Goal: Transaction & Acquisition: Purchase product/service

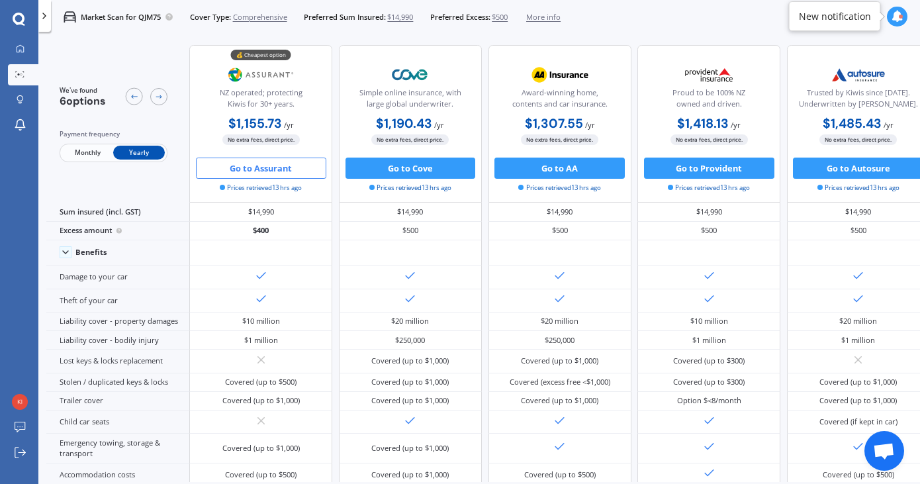
click at [77, 156] on span "Monthly" at bounding box center [88, 153] width 52 height 14
click at [131, 163] on div "We've found 6 options Payment frequency Monthly Yearly" at bounding box center [117, 124] width 143 height 158
click at [142, 142] on div "Payment frequency Monthly Yearly" at bounding box center [114, 145] width 108 height 33
click at [135, 158] on span "Yearly" at bounding box center [139, 153] width 52 height 14
click at [93, 145] on div "Monthly Yearly" at bounding box center [114, 153] width 108 height 19
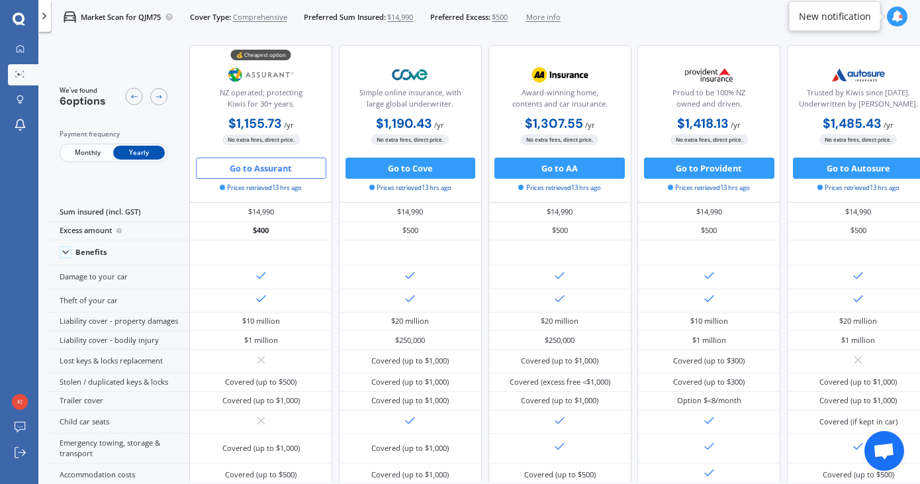
click at [94, 149] on span "Monthly" at bounding box center [88, 153] width 52 height 14
click at [142, 156] on span "Yearly" at bounding box center [139, 153] width 52 height 14
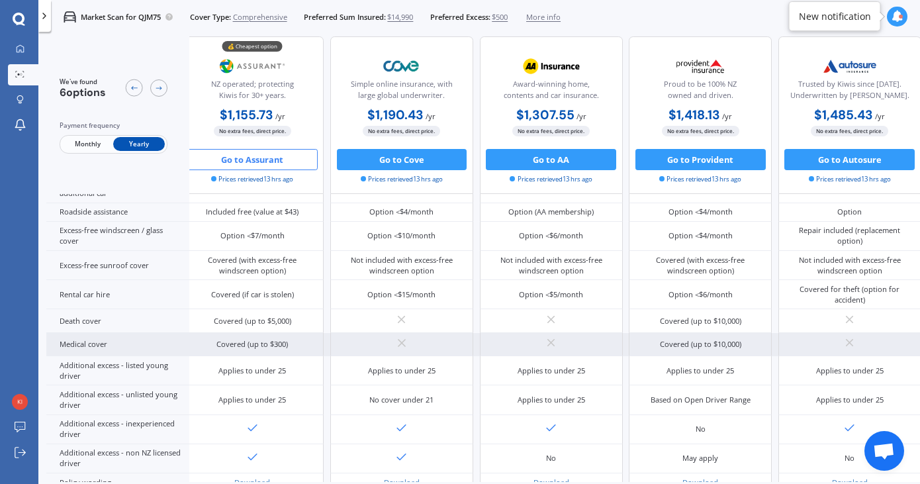
scroll to position [528, 11]
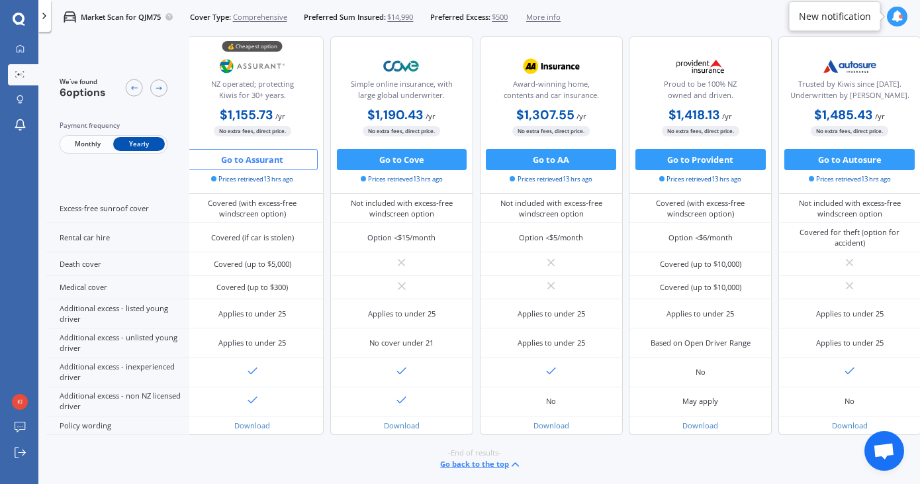
click at [244, 156] on button "Go to Assurant" at bounding box center [252, 159] width 130 height 21
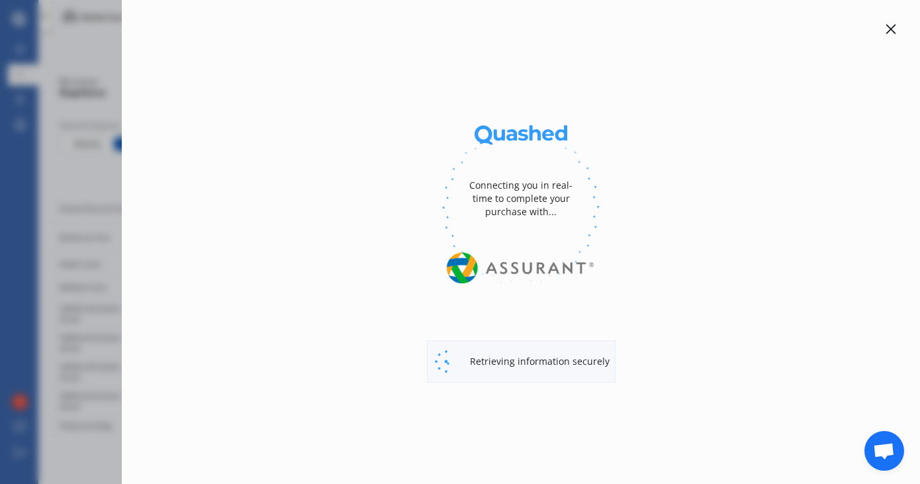
select select "full"
select select "0"
select select "Canterbury"
select select "MAZDA"
select select "AXELA"
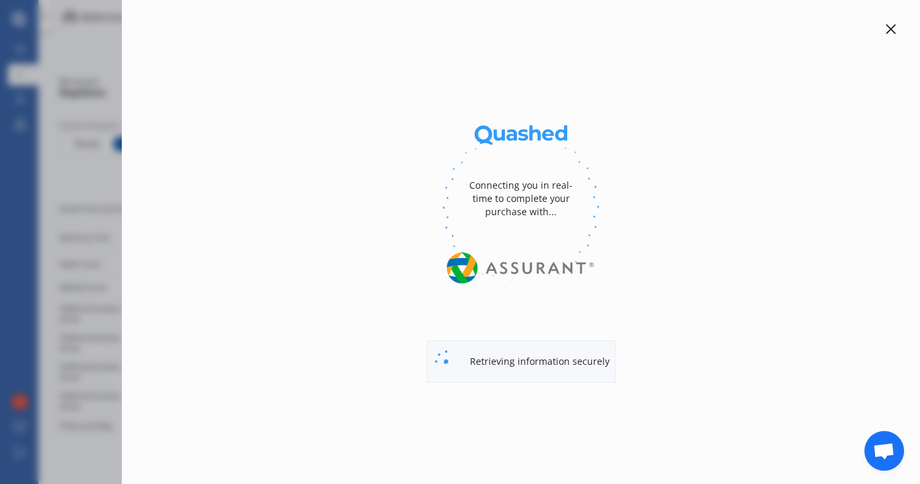
select select "HATCHBACK"
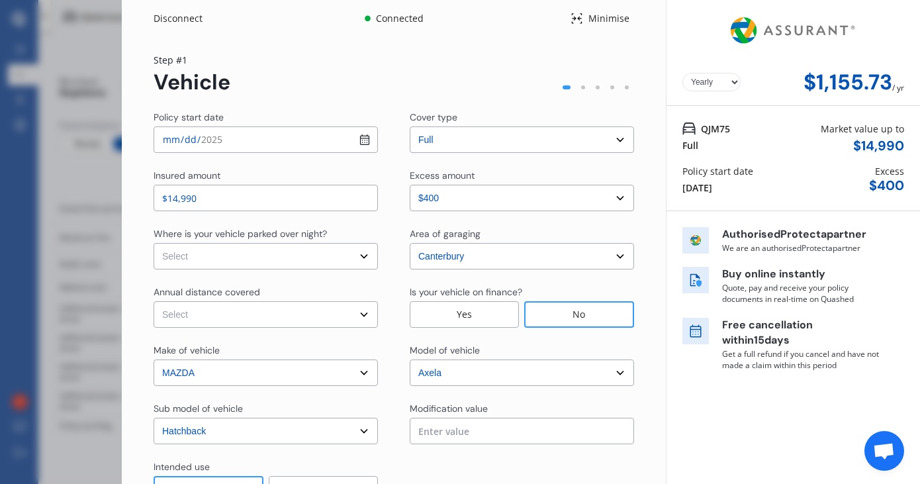
click at [362, 136] on input "[DATE]" at bounding box center [266, 139] width 224 height 26
type input "[DATE]"
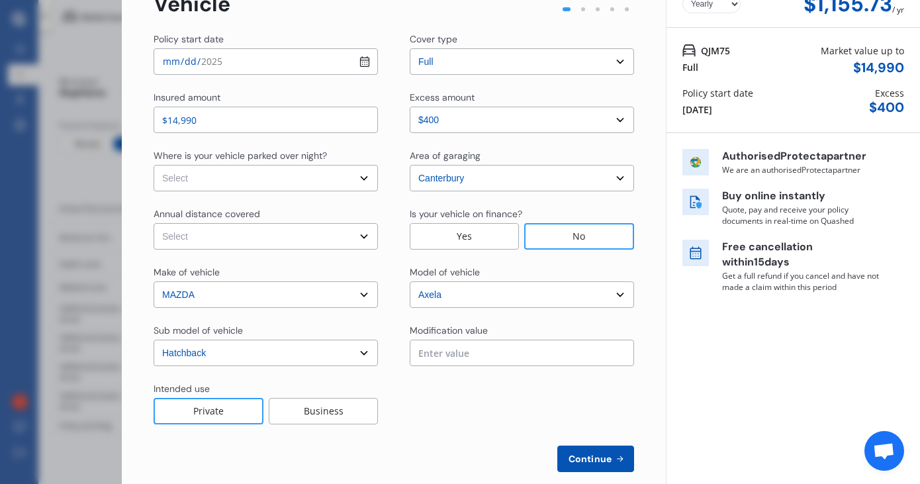
scroll to position [90, 0]
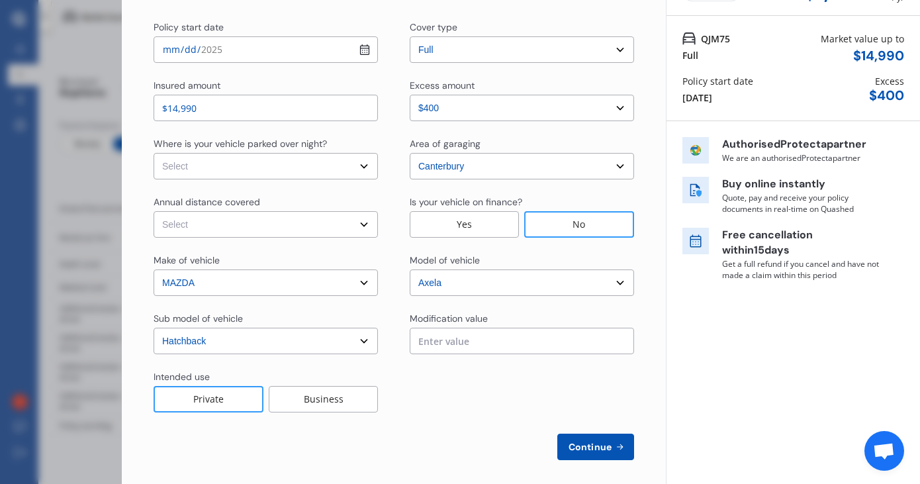
click at [265, 167] on select "Select In a garage On own property On street or road" at bounding box center [266, 166] width 224 height 26
select select "On own property"
click at [307, 226] on select "Select Low (less than 15,000km per year) Average (15,000-30,000km per year) Hig…" at bounding box center [266, 224] width 224 height 26
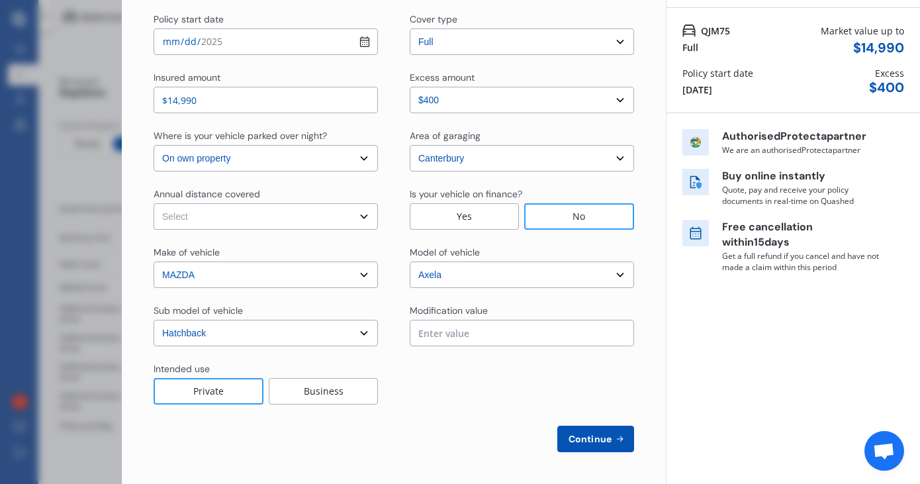
click at [442, 327] on input "text" at bounding box center [522, 333] width 224 height 26
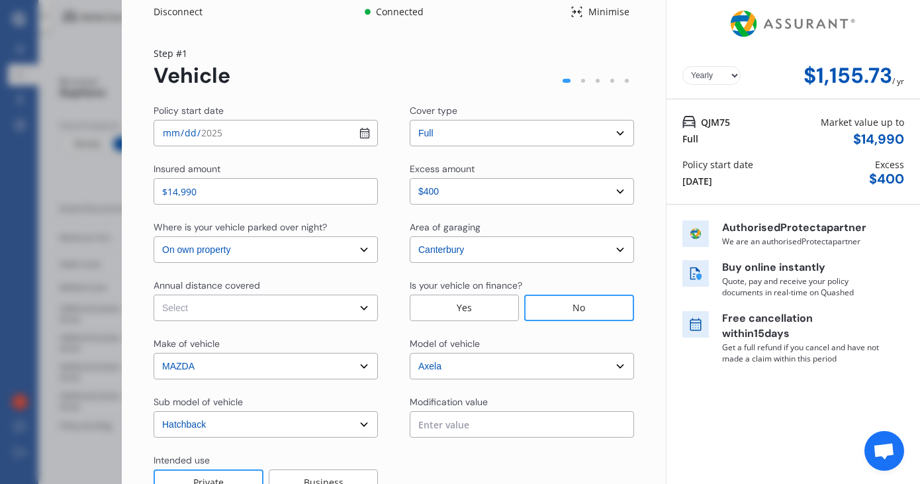
scroll to position [0, 0]
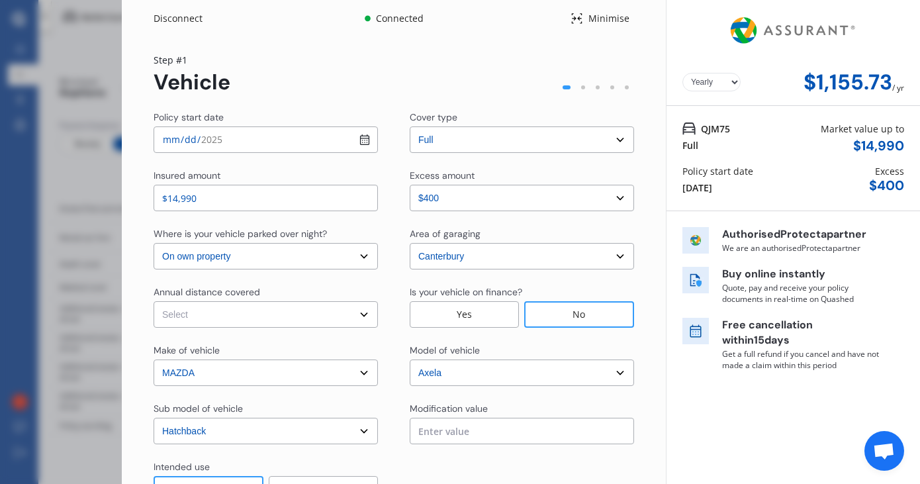
click at [220, 326] on select "Select Low (less than 15,000km per year) Average (15,000-30,000km per year) Hig…" at bounding box center [266, 314] width 224 height 26
select select "20000"
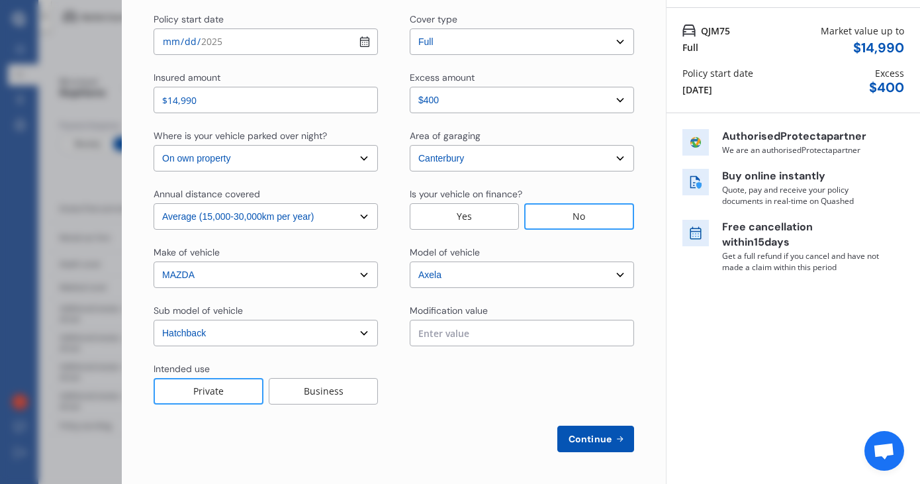
scroll to position [70, 0]
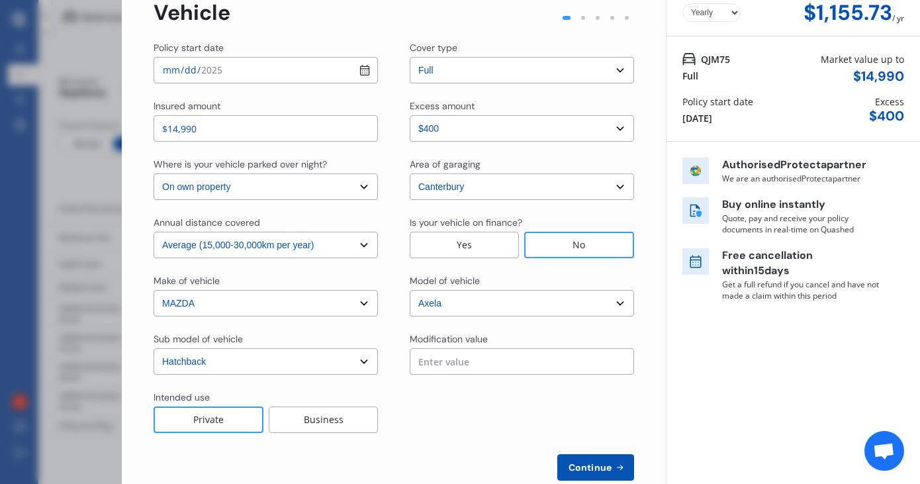
click at [509, 367] on input "text" at bounding box center [522, 361] width 224 height 26
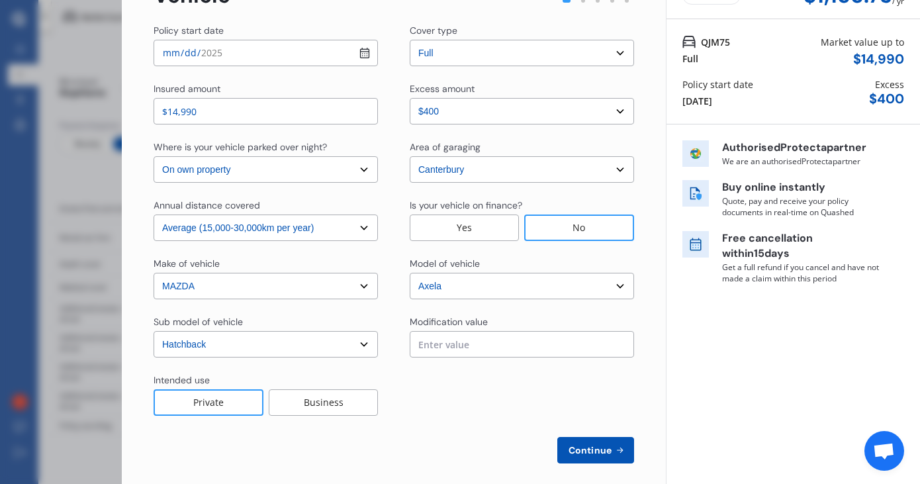
scroll to position [98, 0]
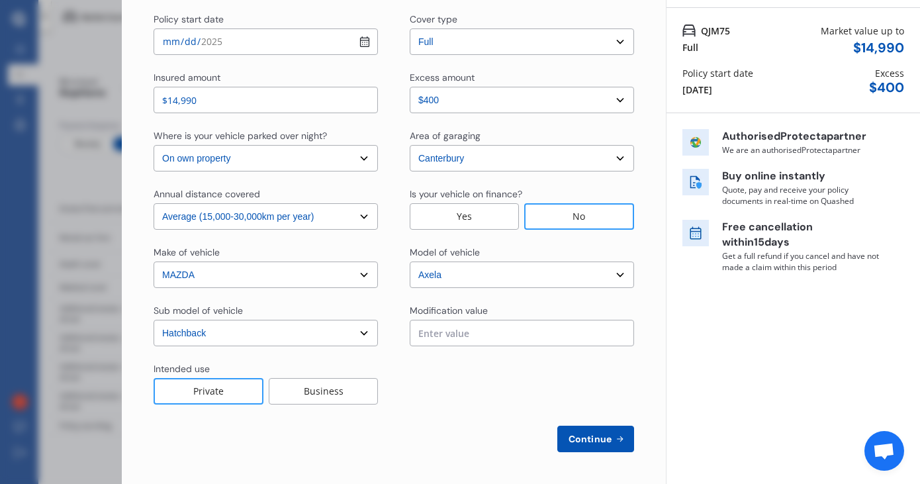
click at [305, 217] on select "Select Low (less than 15,000km per year) Average (15,000-30,000km per year) Hig…" at bounding box center [266, 216] width 224 height 26
click at [271, 221] on select "Select Low (less than 15,000km per year) Average (15,000-30,000km per year) Hig…" at bounding box center [266, 216] width 224 height 26
click at [286, 217] on select "Select Low (less than 15,000km per year) Average (15,000-30,000km per year) Hig…" at bounding box center [266, 216] width 224 height 26
click at [258, 212] on select "Select Low (less than 15,000km per year) Average (15,000-30,000km per year) Hig…" at bounding box center [266, 216] width 224 height 26
click at [287, 219] on select "Select Low (less than 15,000km per year) Average (15,000-30,000km per year) Hig…" at bounding box center [266, 216] width 224 height 26
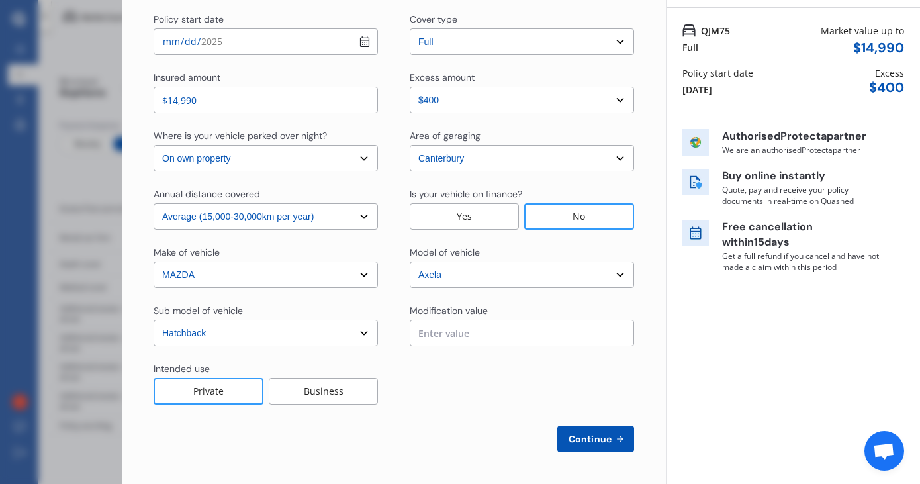
scroll to position [97, 0]
click at [392, 351] on div "Policy start date [DATE] Cover type Select cover type 3rd Party Full Insured am…" at bounding box center [394, 234] width 481 height 440
click at [469, 337] on input "text" at bounding box center [522, 334] width 224 height 26
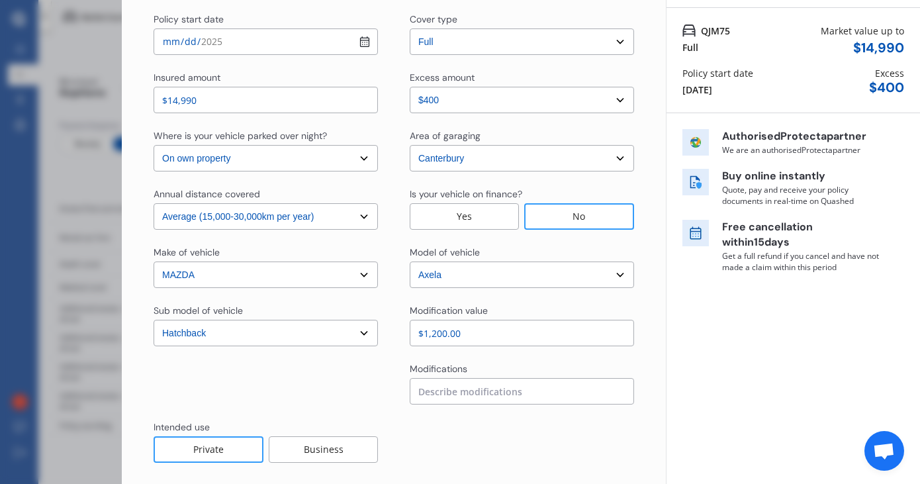
type input "$1,200.00"
click at [446, 396] on input at bounding box center [522, 391] width 224 height 26
type input "a"
click at [443, 330] on input "$1,200.00" at bounding box center [522, 333] width 224 height 26
type input "$1,100.00"
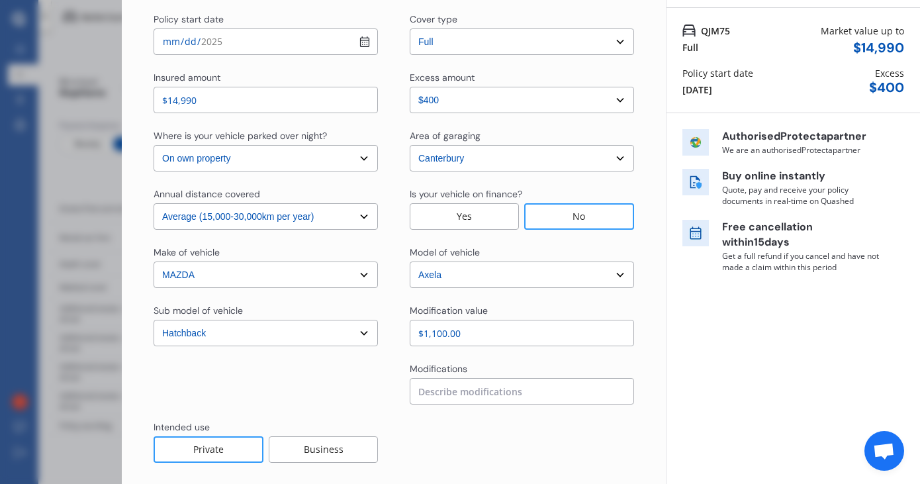
click at [455, 396] on input at bounding box center [522, 391] width 224 height 26
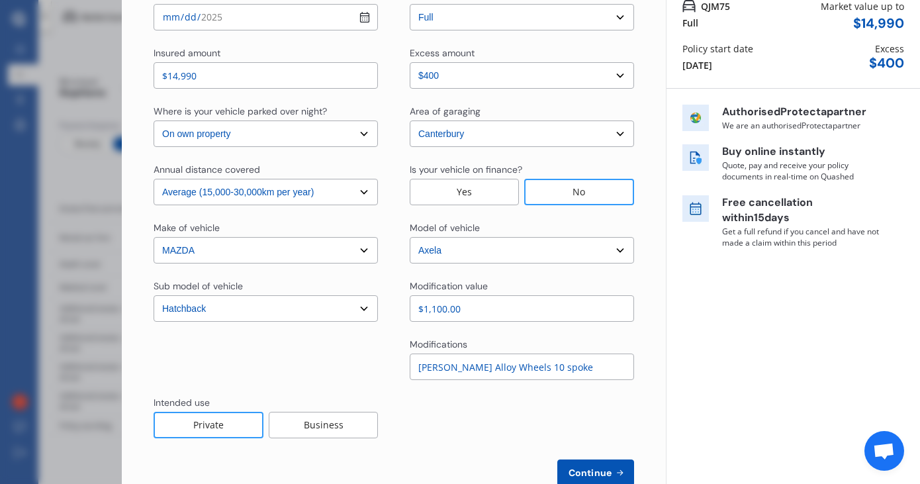
scroll to position [156, 0]
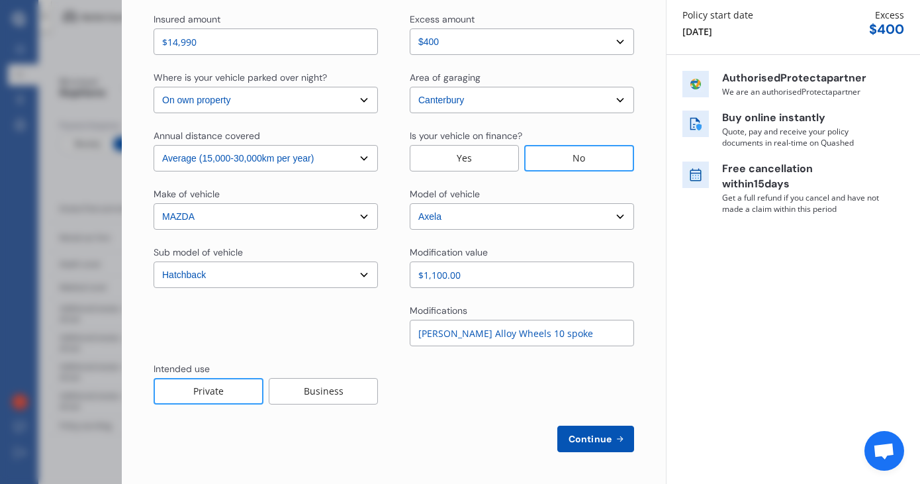
click at [483, 372] on div at bounding box center [522, 383] width 224 height 42
click at [561, 334] on input "[PERSON_NAME] Alloy Wheels 10 spoke" at bounding box center [522, 333] width 224 height 26
type input "[PERSON_NAME] Alloy rims 10 spoke"
click at [471, 374] on div at bounding box center [522, 383] width 224 height 42
click at [444, 275] on input "$1,100.00" at bounding box center [522, 274] width 224 height 26
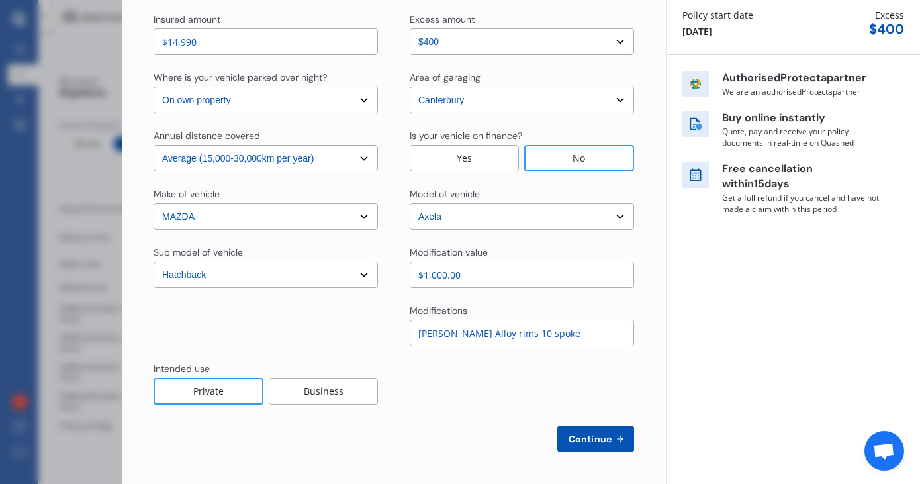
type input "$1,000.00"
click at [447, 402] on div at bounding box center [522, 383] width 224 height 42
click at [588, 439] on span "Continue" at bounding box center [590, 439] width 48 height 11
select select "Miss"
select select "20"
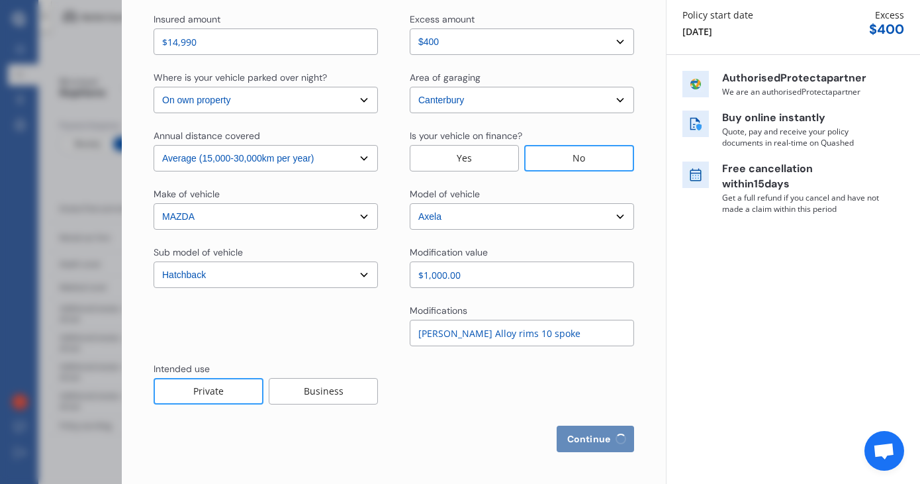
select select "08"
select select "2002"
select select "full"
select select "more than 4 years"
select select "[GEOGRAPHIC_DATA]"
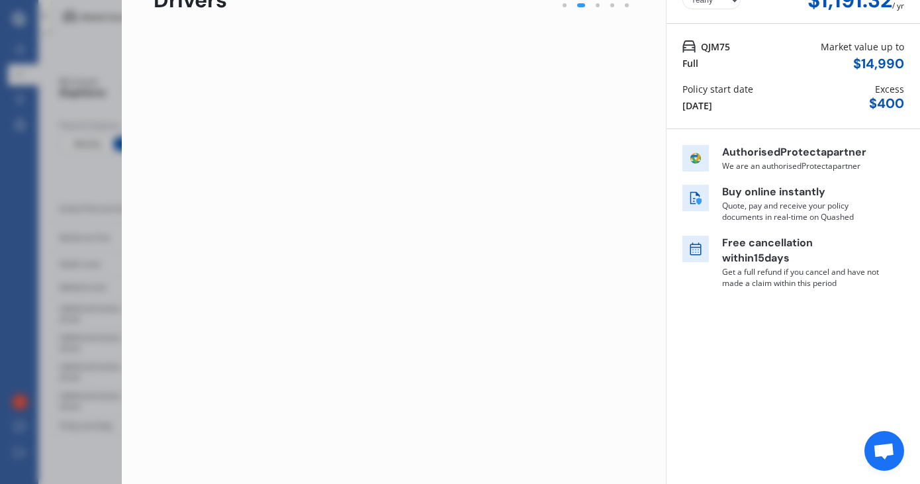
scroll to position [0, 0]
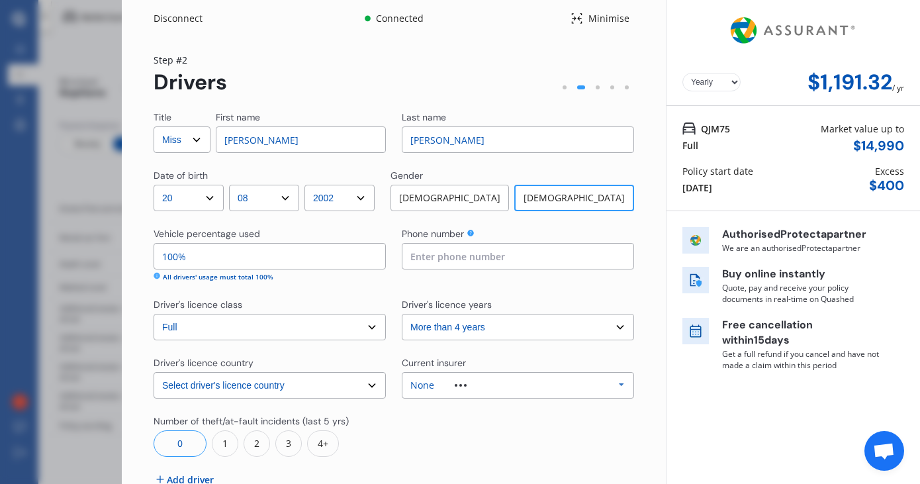
click at [438, 259] on input at bounding box center [518, 256] width 232 height 26
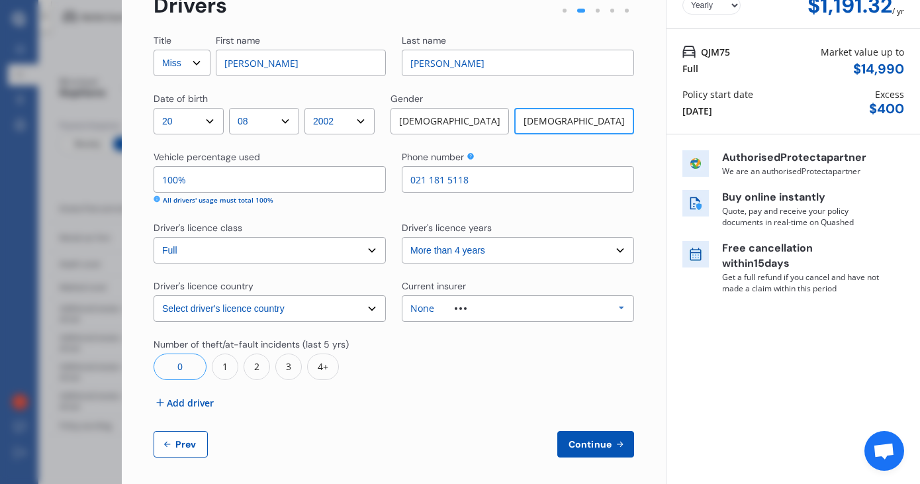
scroll to position [82, 0]
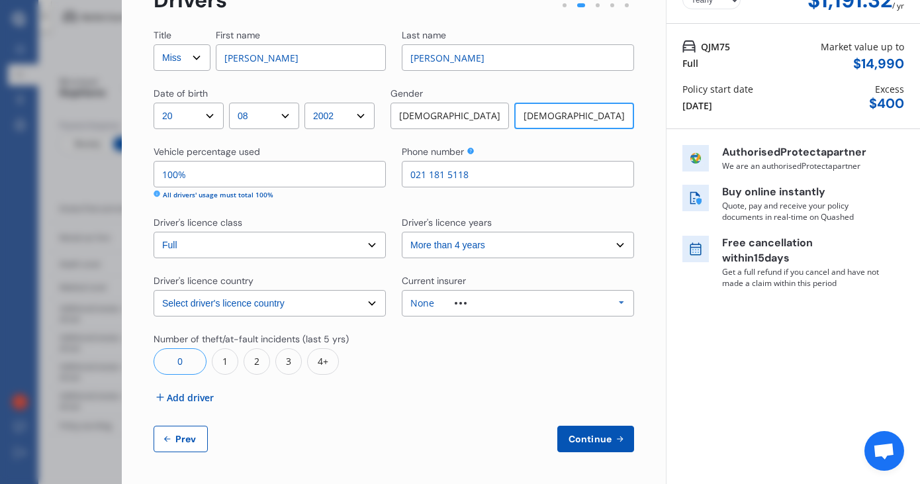
type input "021 181 5118"
click at [478, 247] on select "Select driver's licence years Less than 1 year 1-2 years 2-4 years More than 4 …" at bounding box center [518, 245] width 232 height 26
click at [465, 302] on div at bounding box center [460, 303] width 53 height 3
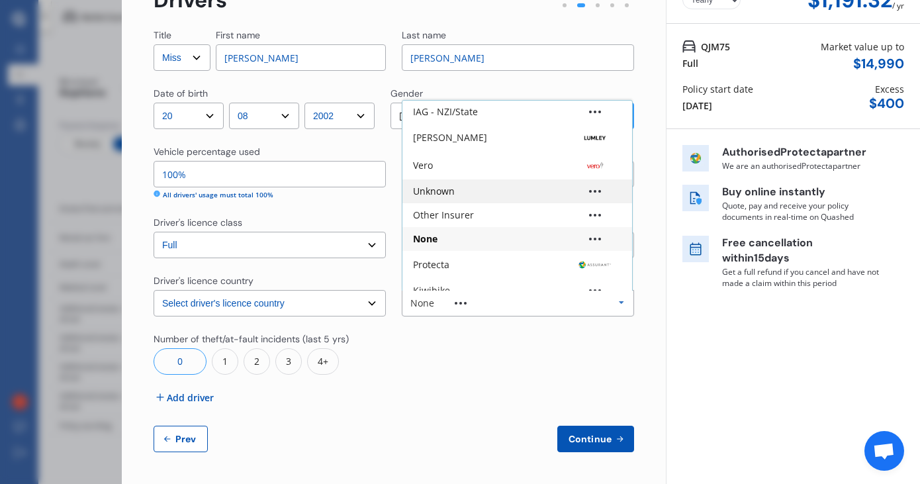
scroll to position [88, 0]
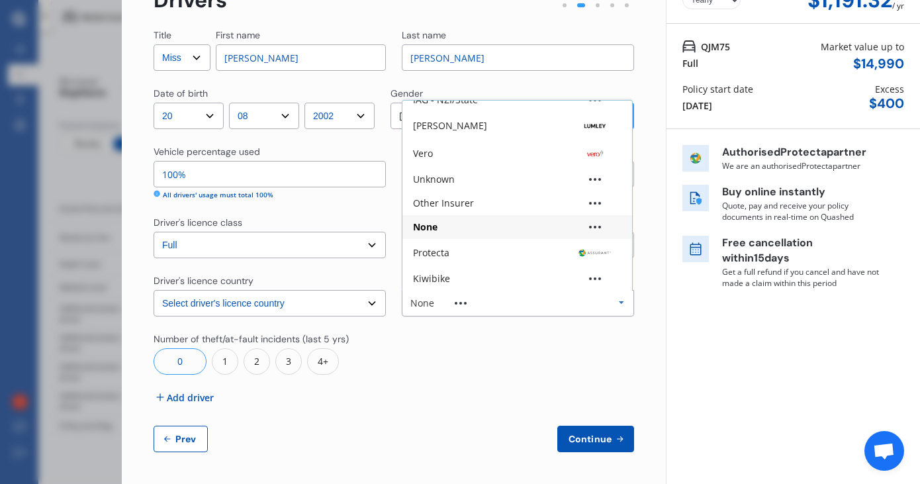
click at [469, 327] on div "Title Select Mr Mrs Miss Ms Dr First name [PERSON_NAME] Last name [PERSON_NAME]…" at bounding box center [394, 240] width 481 height 424
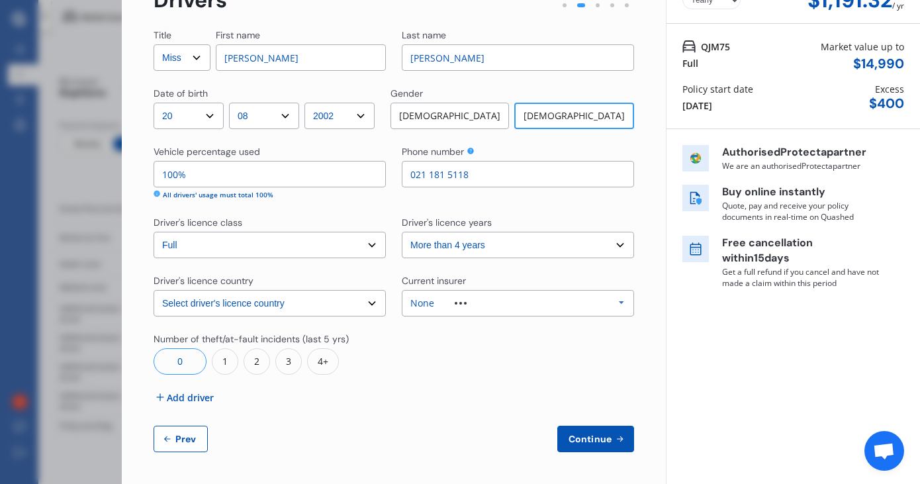
click at [184, 436] on span "Prev" at bounding box center [186, 439] width 26 height 11
select select "full"
select select "0"
select select "On own property"
select select "Canterbury"
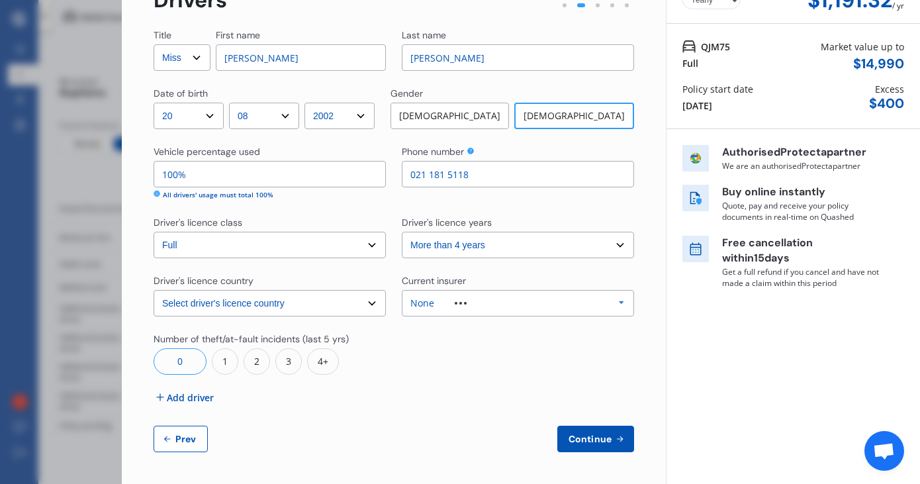
select select "20000"
select select "MAZDA"
select select "AXELA"
select select "HATCHBACK"
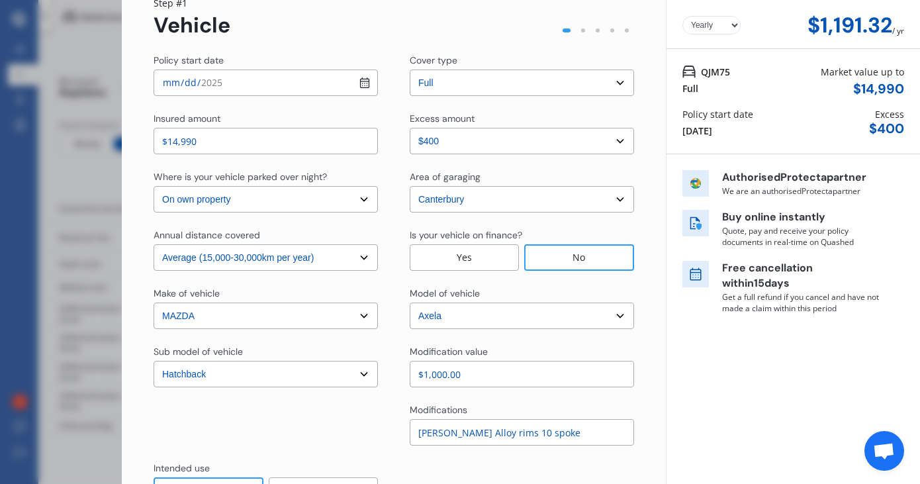
scroll to position [156, 0]
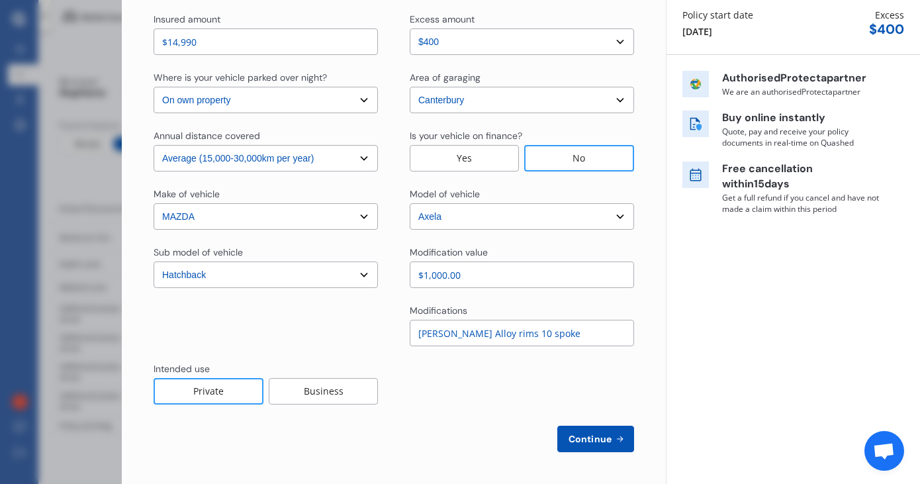
click at [579, 439] on span "Continue" at bounding box center [590, 439] width 48 height 11
select select "Miss"
select select "20"
select select "08"
select select "2002"
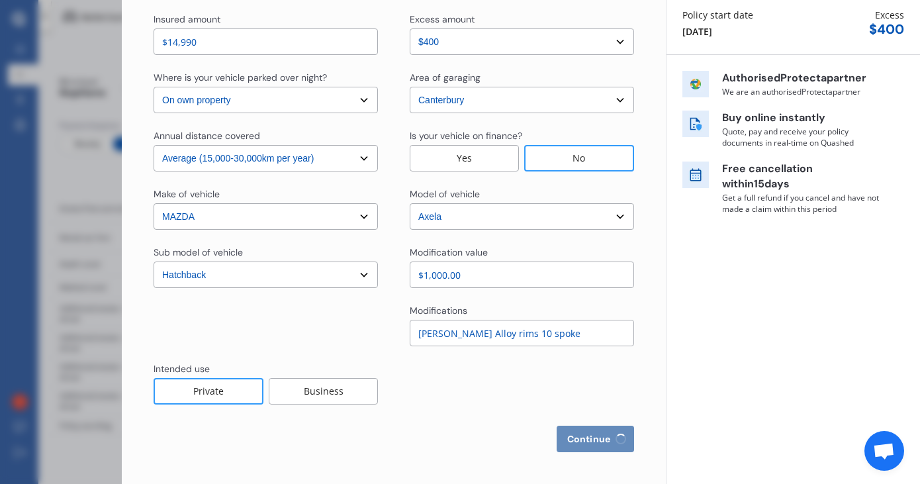
select select "full"
select select "more than 4 years"
select select "[GEOGRAPHIC_DATA]"
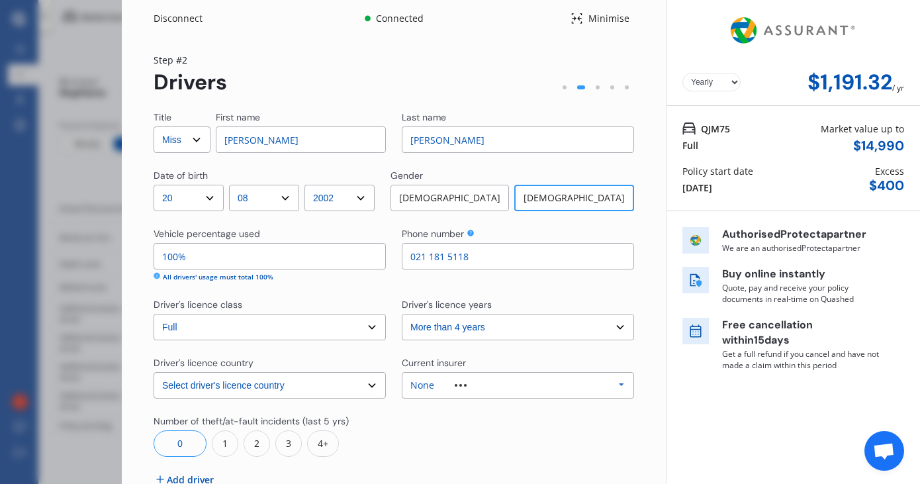
scroll to position [82, 0]
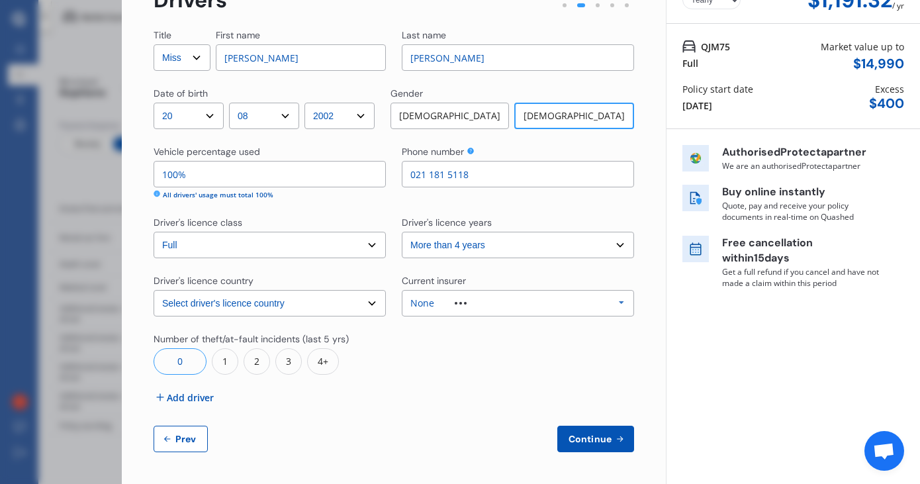
click at [580, 437] on span "Continue" at bounding box center [590, 439] width 48 height 11
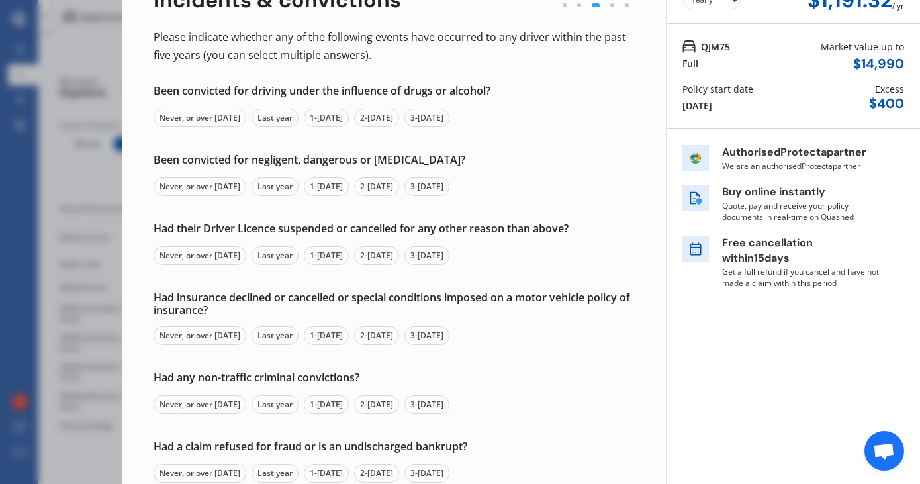
scroll to position [0, 0]
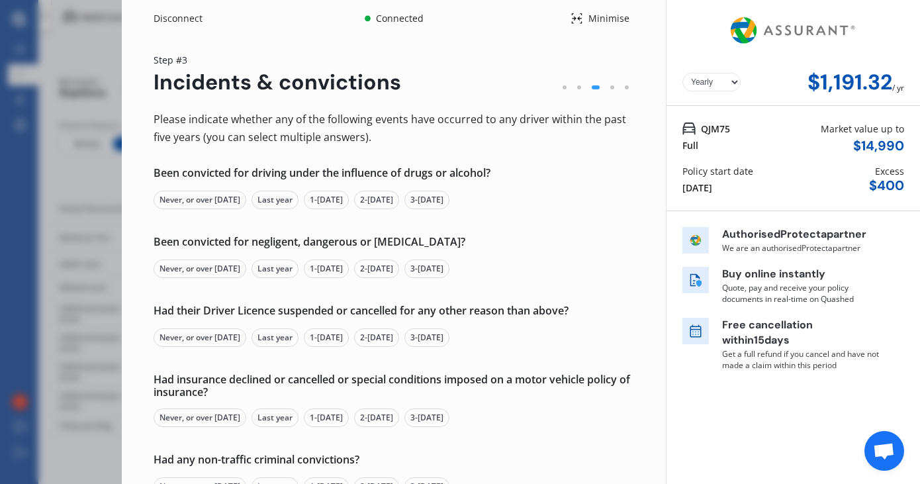
click at [219, 197] on div "Never, or over [DATE]" at bounding box center [200, 200] width 93 height 19
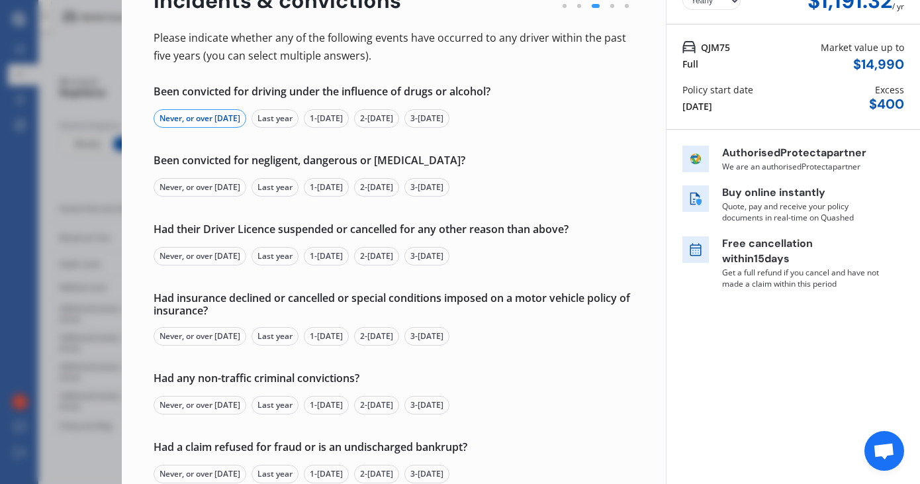
scroll to position [86, 0]
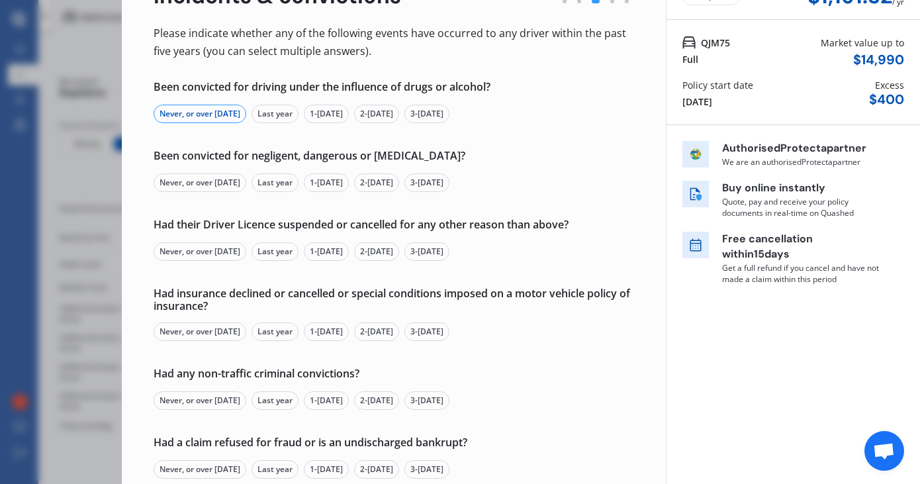
click at [189, 183] on div "Never, or over [DATE]" at bounding box center [200, 182] width 93 height 19
click at [171, 257] on div "Never, or over [DATE]" at bounding box center [200, 251] width 93 height 19
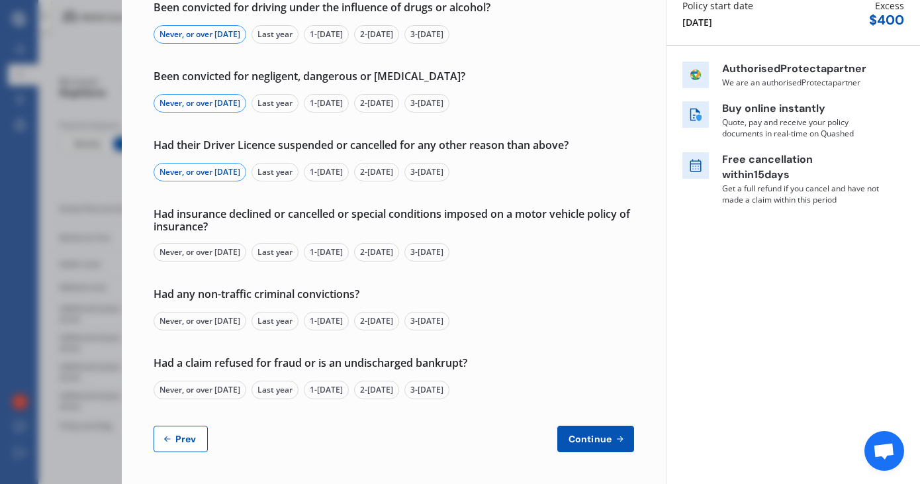
click at [171, 250] on div "Never, or over [DATE]" at bounding box center [200, 252] width 93 height 19
click at [201, 326] on div "Never, or over [DATE]" at bounding box center [200, 321] width 93 height 19
click at [200, 390] on div "Never, or over [DATE]" at bounding box center [200, 390] width 93 height 19
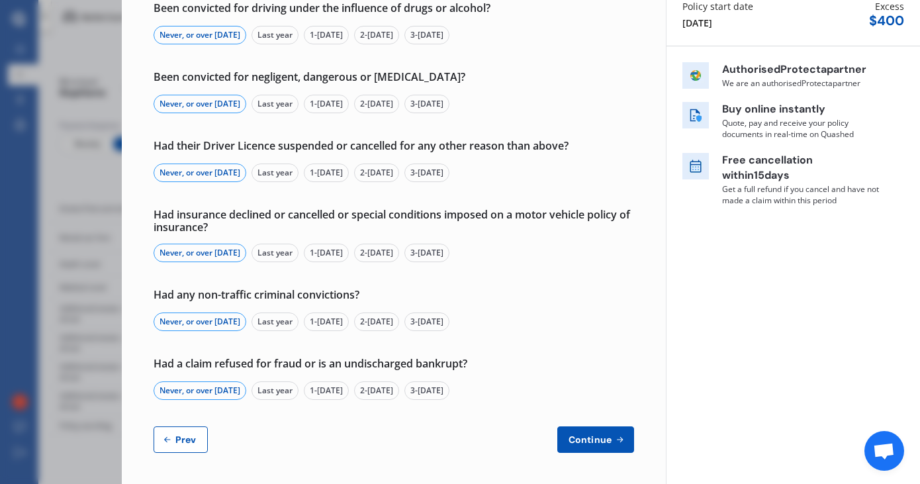
click at [595, 436] on span "Continue" at bounding box center [590, 439] width 48 height 11
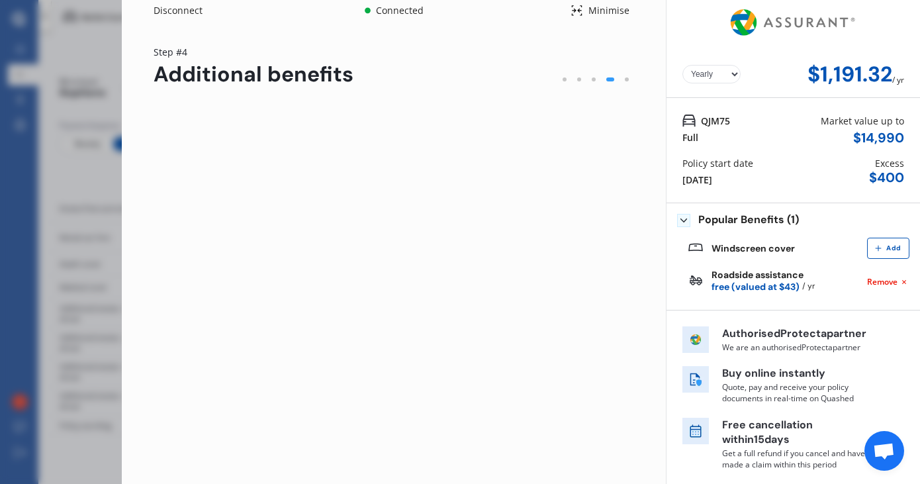
scroll to position [0, 0]
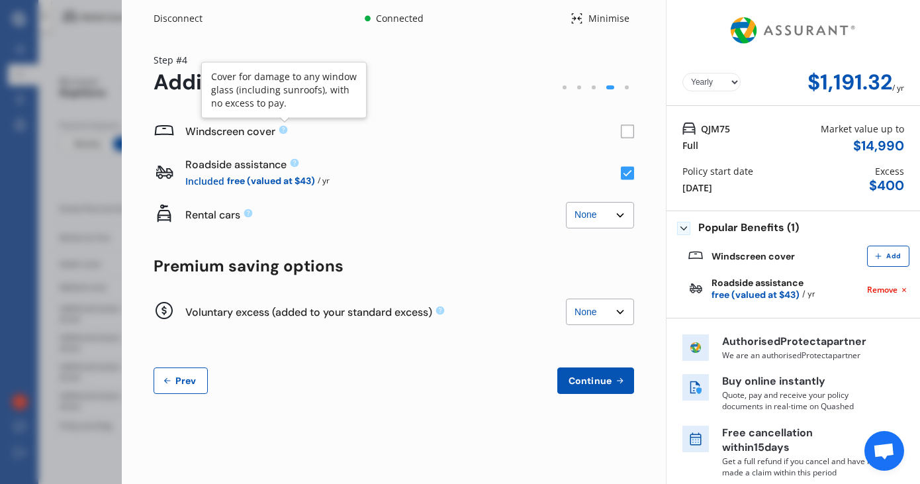
click at [283, 127] on icon at bounding box center [283, 130] width 9 height 9
click at [283, 128] on icon at bounding box center [283, 129] width 11 height 11
click at [619, 138] on div "Windscreen cover" at bounding box center [394, 132] width 481 height 42
click at [622, 133] on rect at bounding box center [627, 131] width 13 height 13
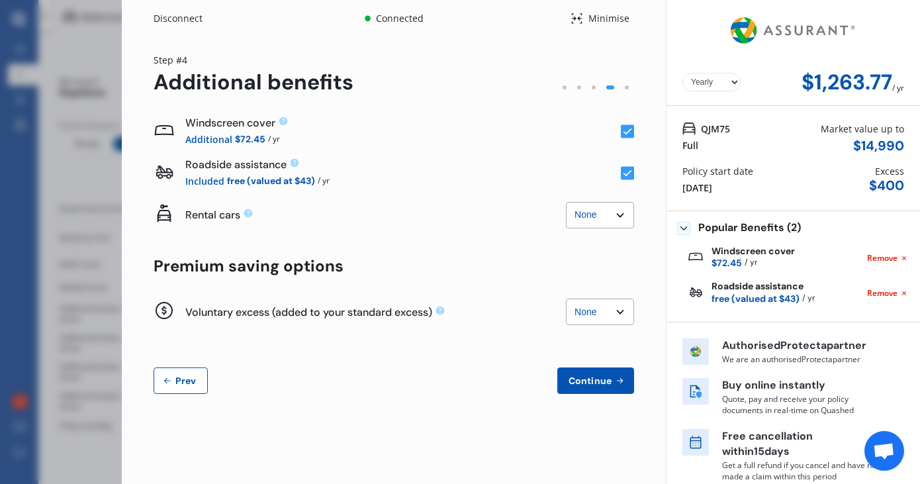
click at [622, 133] on rect at bounding box center [627, 131] width 13 height 13
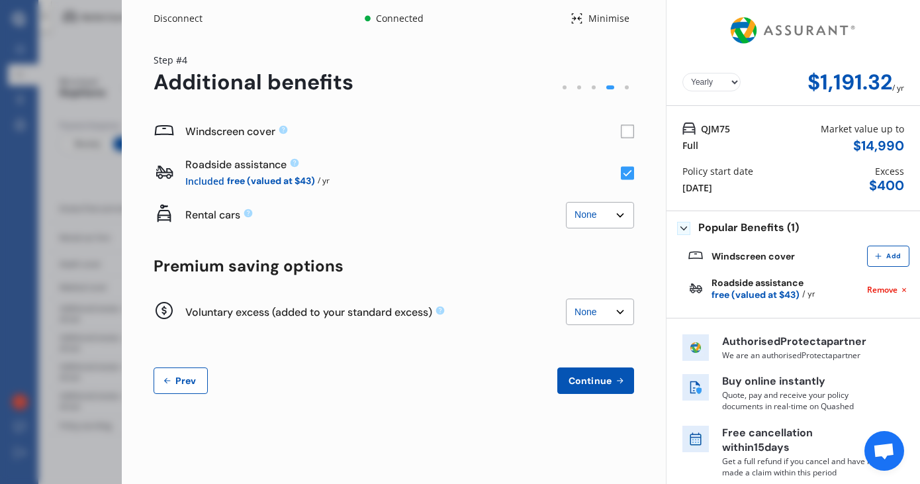
click at [621, 133] on rect at bounding box center [627, 131] width 13 height 13
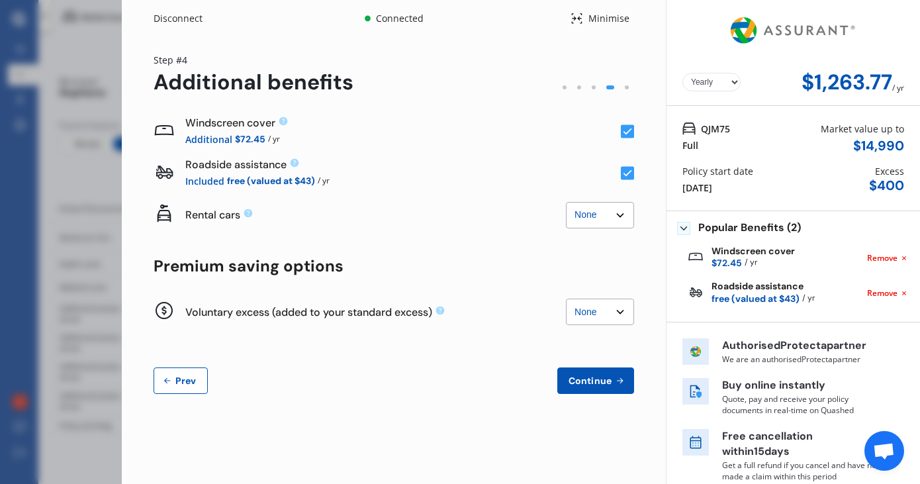
click at [621, 133] on rect at bounding box center [627, 131] width 13 height 13
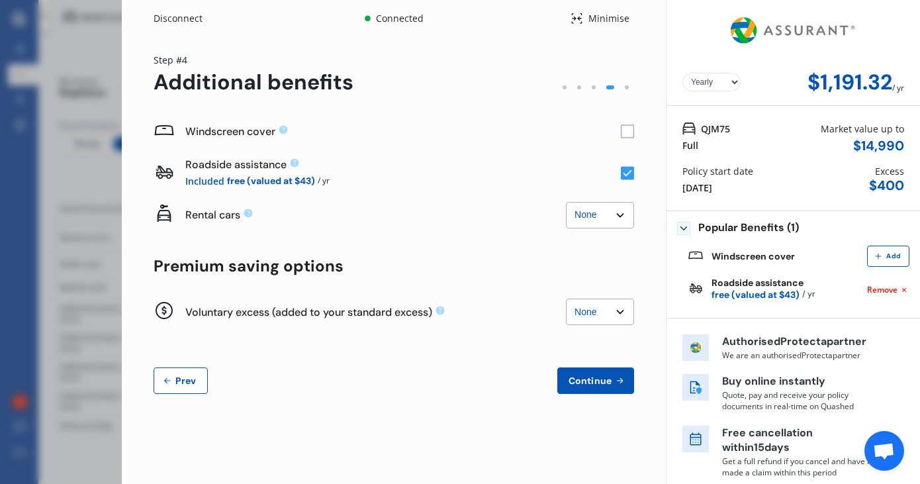
click at [621, 133] on rect at bounding box center [627, 131] width 13 height 13
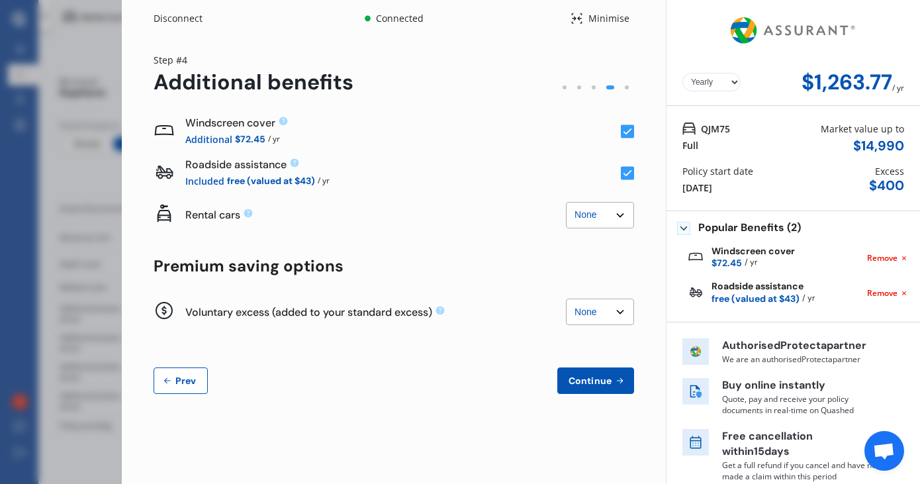
click at [621, 133] on rect at bounding box center [627, 131] width 13 height 13
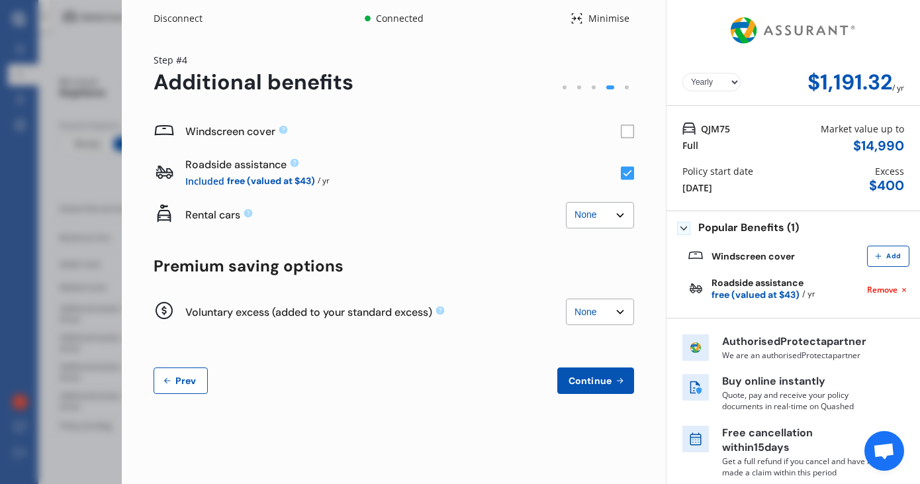
click at [704, 89] on select "Yearly Monthly" at bounding box center [711, 82] width 58 height 19
click at [706, 88] on select "Yearly Monthly" at bounding box center [711, 82] width 58 height 19
select select "Yearly"
click at [445, 310] on icon at bounding box center [440, 310] width 9 height 9
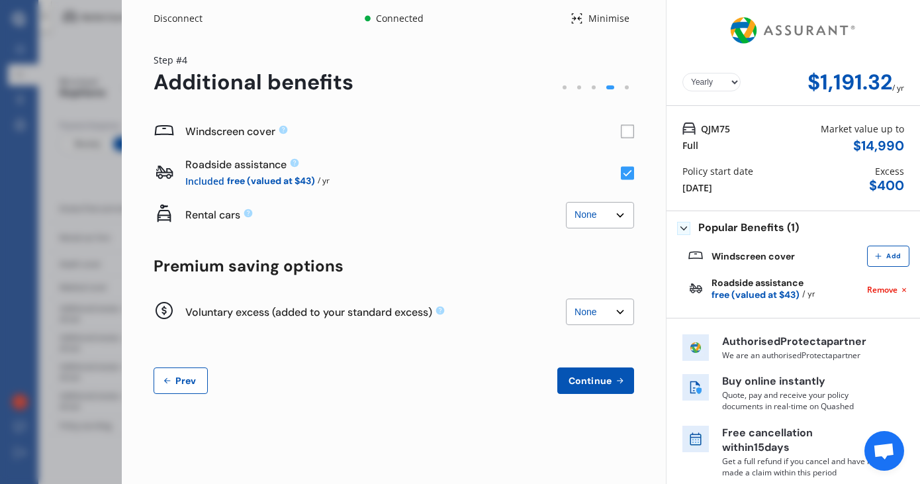
click at [469, 365] on div "Windscreen cover Roadside assistance Included free (valued at $43) / yr Rental …" at bounding box center [394, 252] width 481 height 283
click at [577, 385] on span "Continue" at bounding box center [590, 380] width 48 height 11
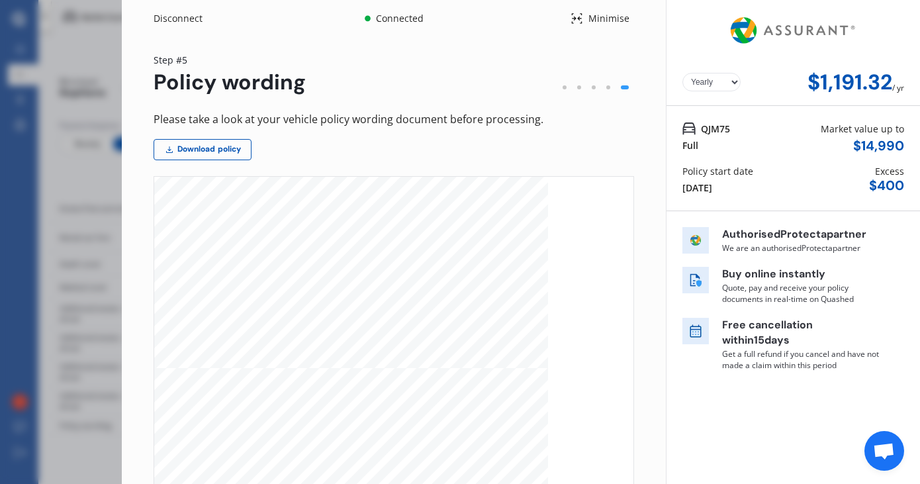
scroll to position [148, 0]
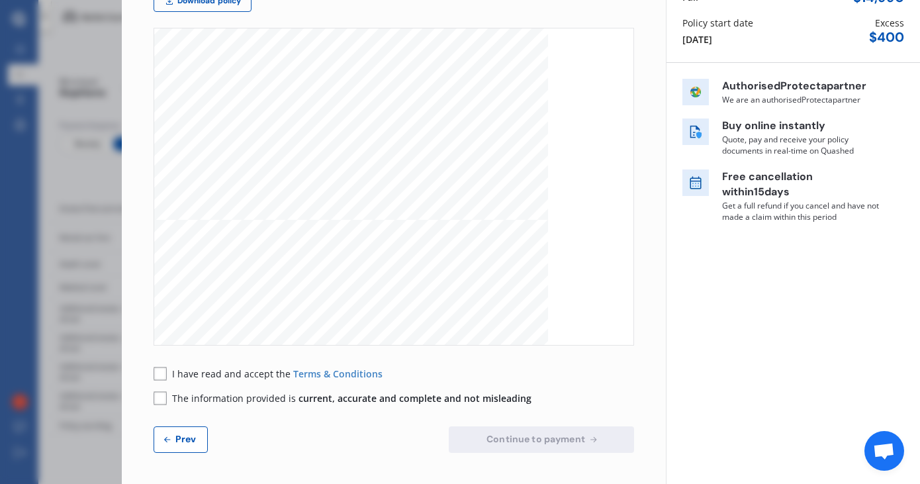
click at [190, 438] on span "Prev" at bounding box center [186, 439] width 26 height 11
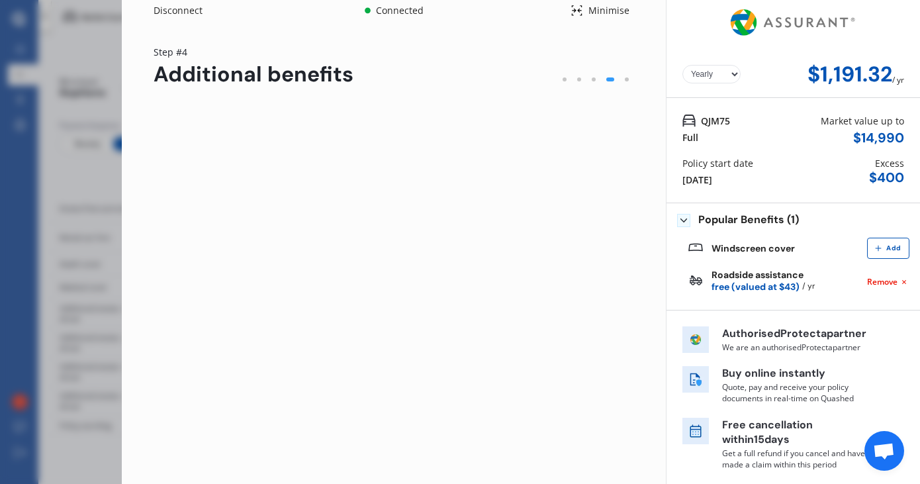
scroll to position [7, 0]
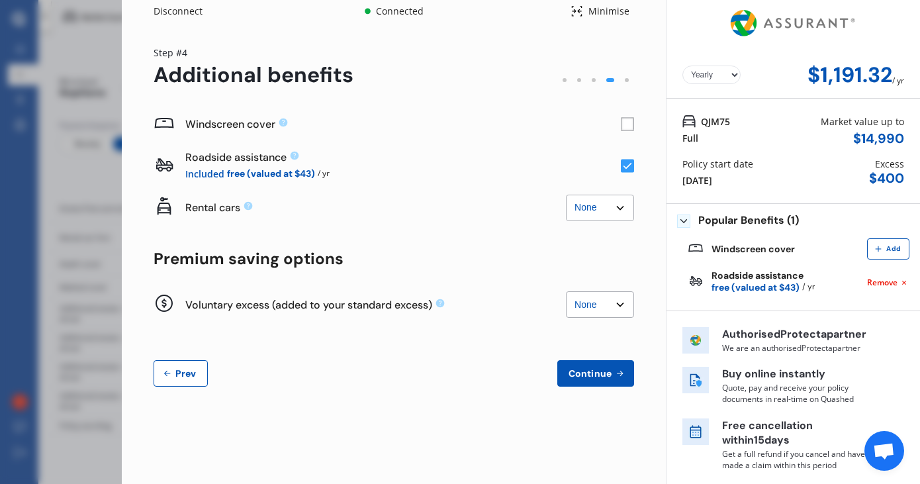
click at [171, 365] on button "Prev" at bounding box center [181, 373] width 54 height 26
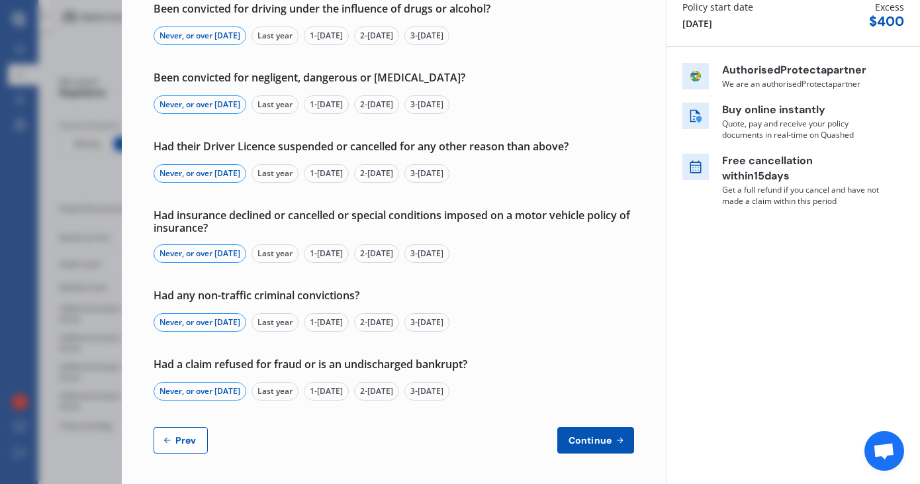
click at [183, 438] on span "Prev" at bounding box center [186, 440] width 26 height 11
select select "Miss"
select select "20"
select select "08"
select select "2002"
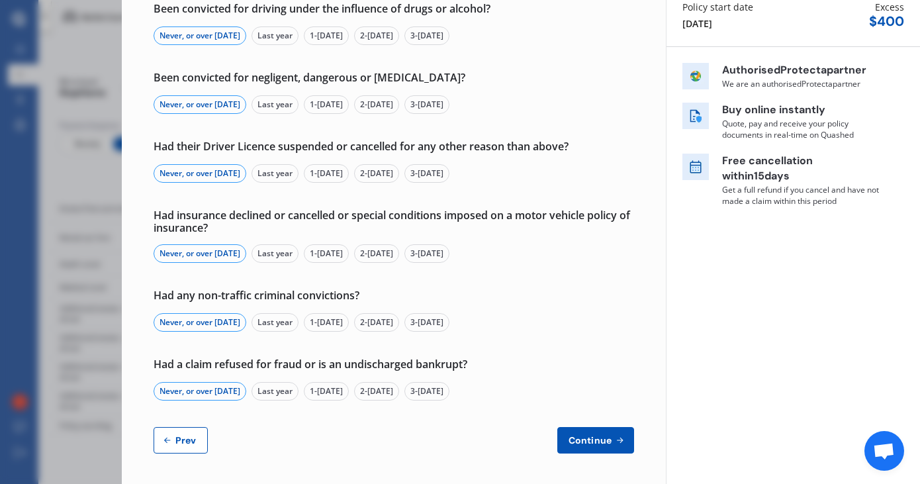
select select "full"
select select "more than 4 years"
select select "[GEOGRAPHIC_DATA]"
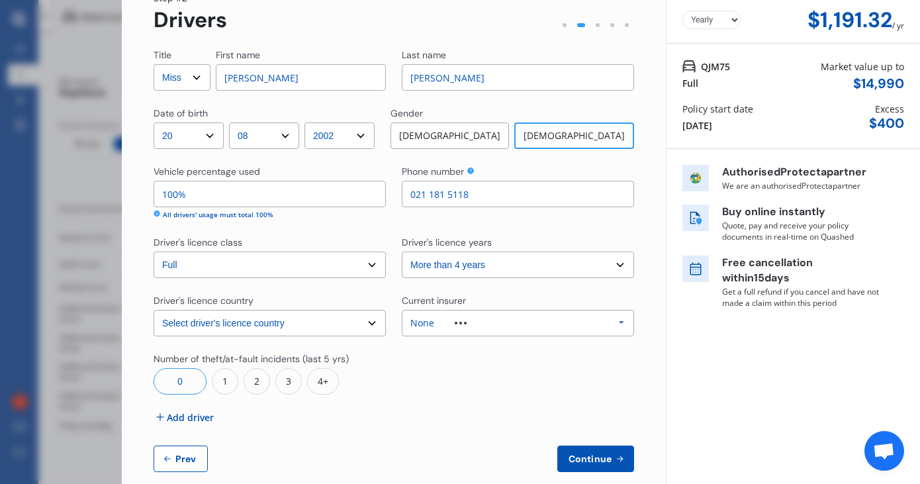
scroll to position [74, 0]
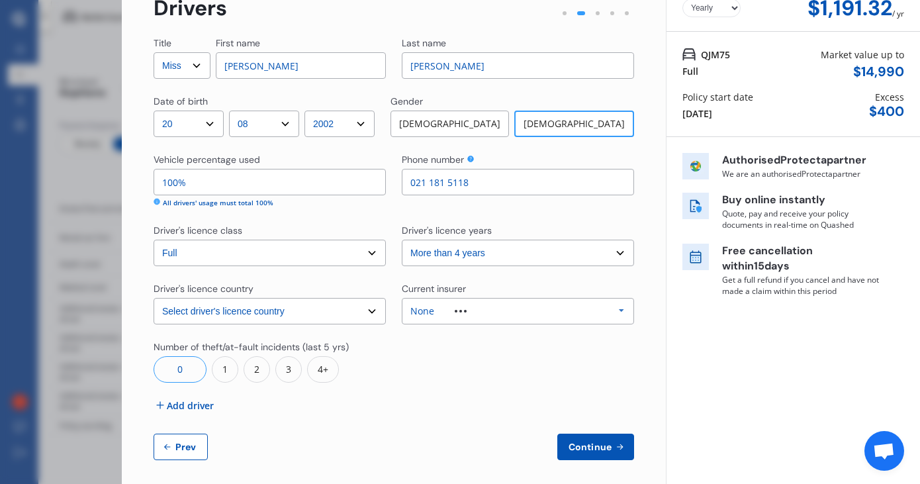
click at [191, 446] on span "Prev" at bounding box center [186, 447] width 26 height 11
select select "full"
select select "0"
select select "On own property"
select select "Canterbury"
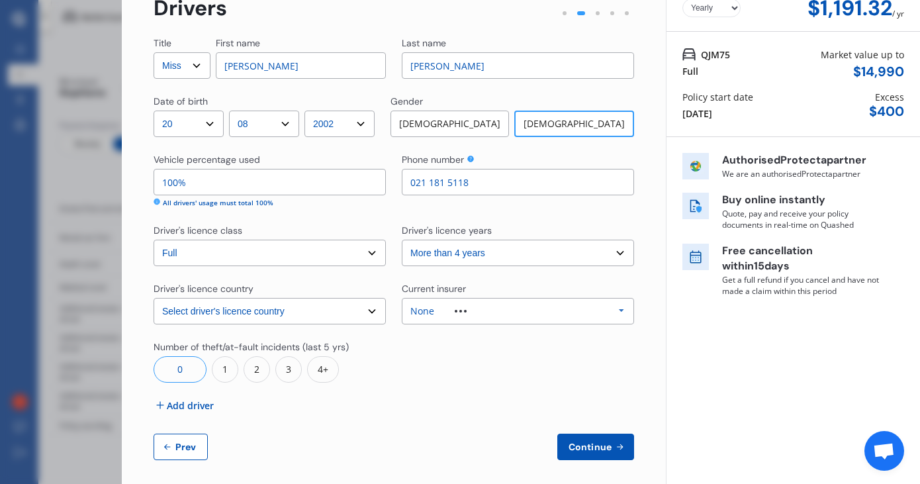
select select "20000"
select select "MAZDA"
select select "AXELA"
select select "HATCHBACK"
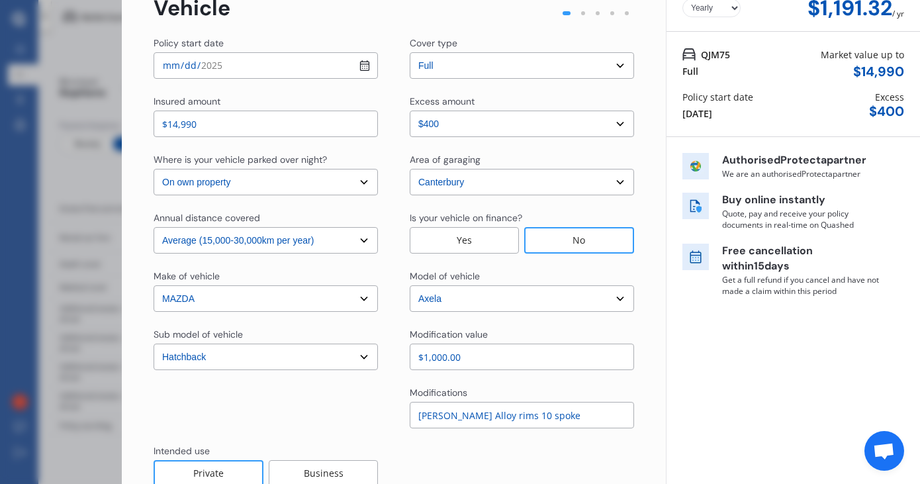
scroll to position [156, 0]
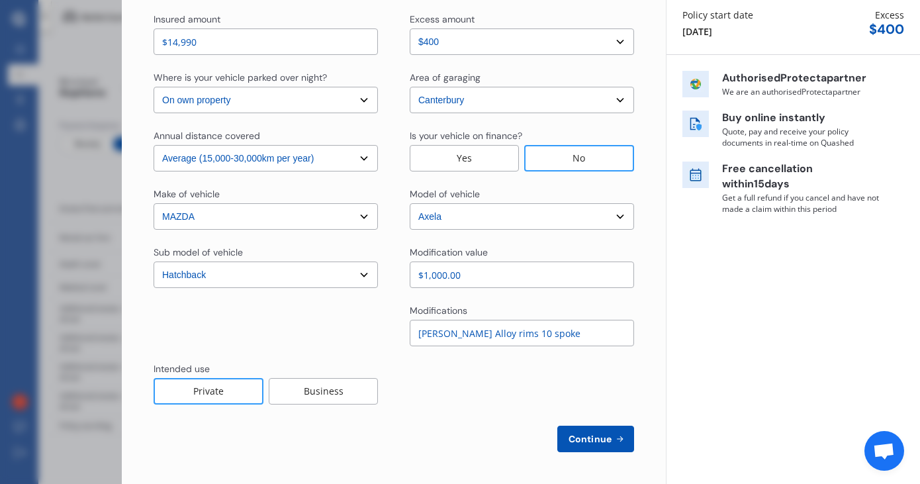
click at [557, 336] on input "[PERSON_NAME] Alloy rims 10 spoke" at bounding box center [522, 333] width 224 height 26
drag, startPoint x: 463, startPoint y: 271, endPoint x: 404, endPoint y: 279, distance: 59.4
click at [403, 279] on div "Sub model of vehicle Select sub-model (All other) 2.3 Sporthatch 2.3 turbo Hatc…" at bounding box center [394, 267] width 481 height 42
drag, startPoint x: 467, startPoint y: 273, endPoint x: 422, endPoint y: 273, distance: 45.0
click at [422, 273] on input "$700.00" at bounding box center [522, 274] width 224 height 26
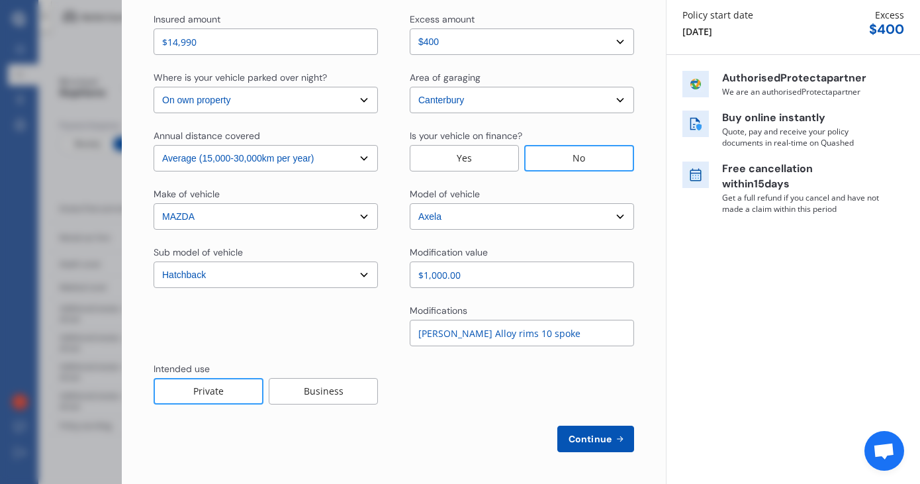
type input "$1,000.00"
click at [590, 442] on span "Continue" at bounding box center [590, 439] width 48 height 11
select select "Miss"
select select "20"
select select "08"
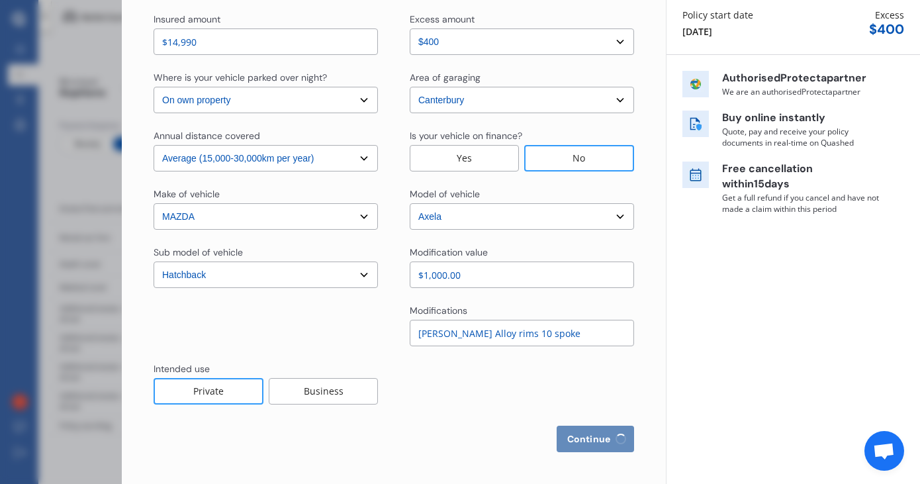
select select "2002"
select select "full"
select select "more than 4 years"
select select "[GEOGRAPHIC_DATA]"
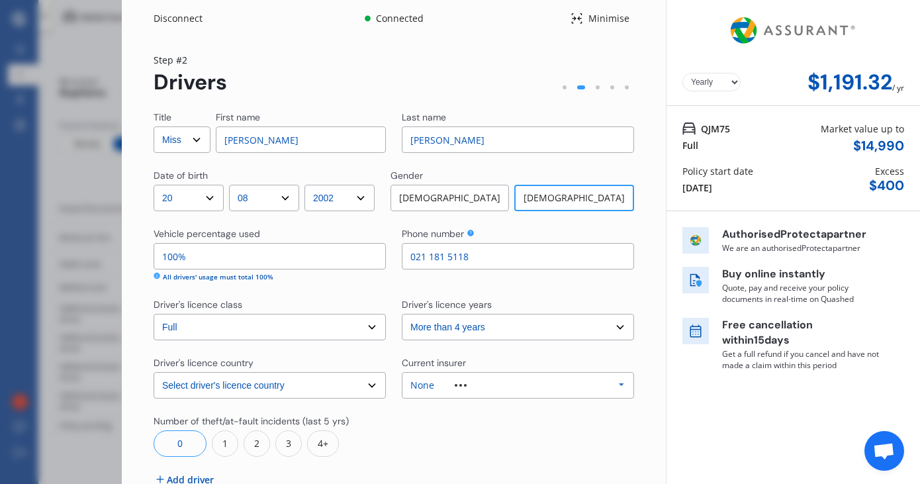
scroll to position [82, 0]
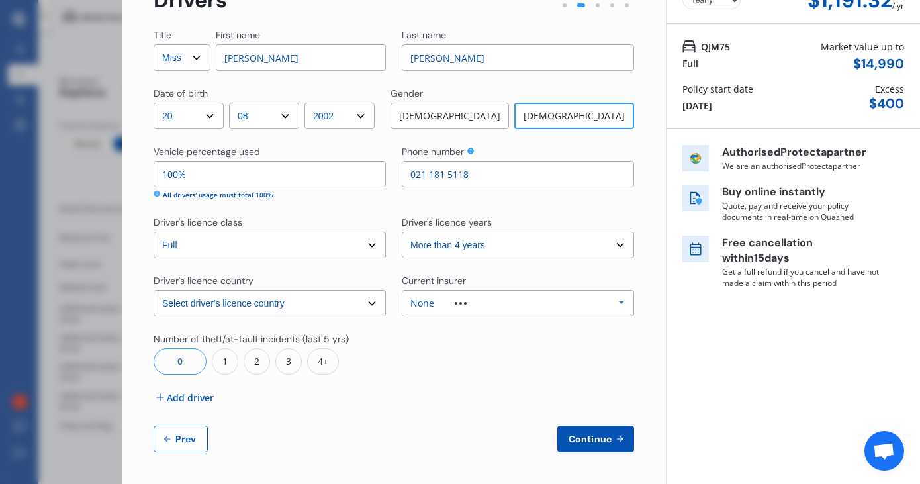
click at [592, 309] on div "None Allianz AAI AMI IAG - NZI/State [PERSON_NAME] Vero Unknown Other Insurer N…" at bounding box center [518, 303] width 232 height 26
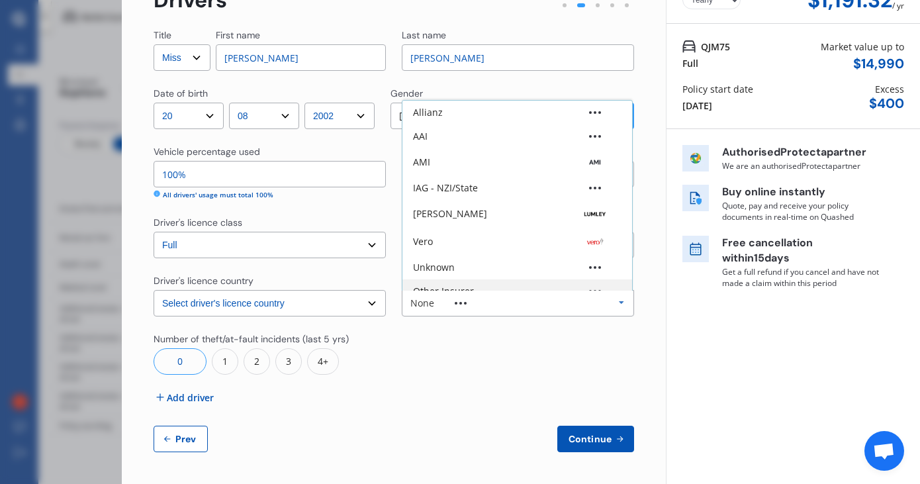
scroll to position [88, 0]
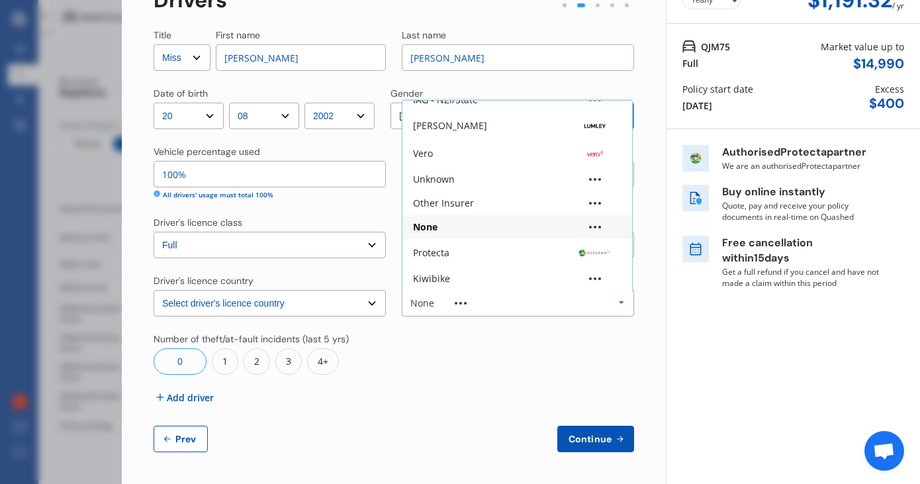
click at [464, 348] on div at bounding box center [518, 353] width 232 height 42
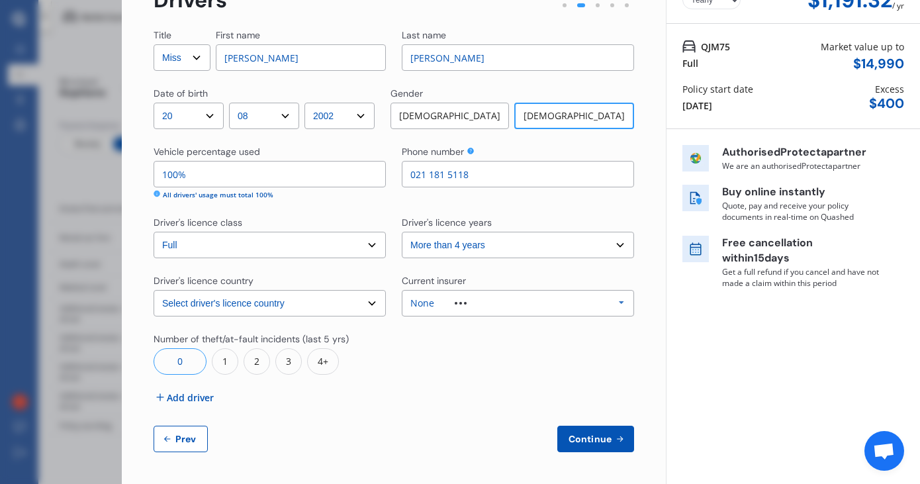
click at [462, 306] on div "None" at bounding box center [448, 303] width 77 height 9
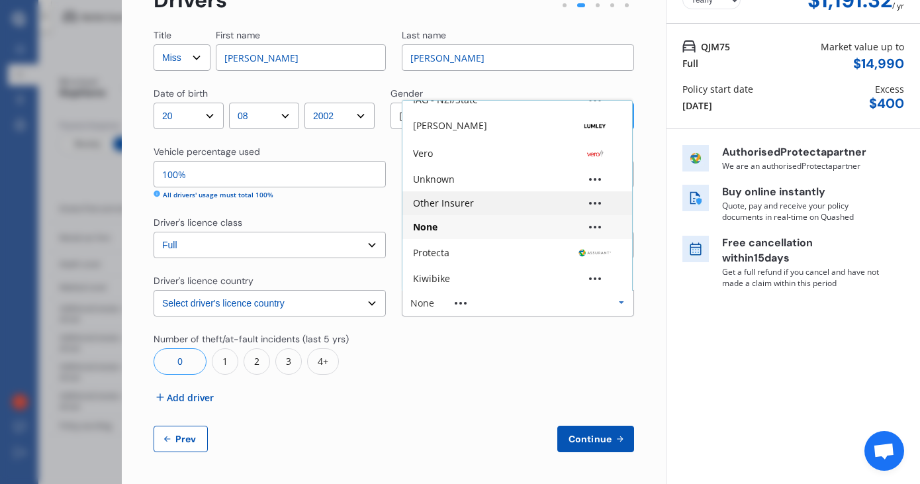
click at [469, 198] on div "Other Insurer" at bounding box center [517, 203] width 230 height 24
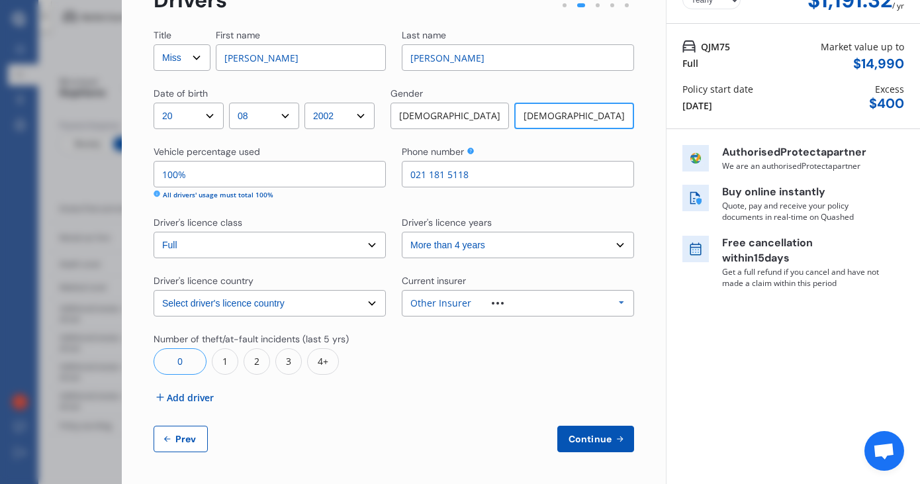
click at [499, 306] on div "Other Insurer" at bounding box center [467, 303] width 114 height 9
click at [490, 322] on div "Title Select Mr Mrs Miss Ms Dr First name [PERSON_NAME] Last name [PERSON_NAME]…" at bounding box center [394, 240] width 481 height 424
click at [532, 314] on div "Other Insurer Allianz AAI AMI IAG - NZI/State [PERSON_NAME] Vero Unknown Other …" at bounding box center [518, 303] width 232 height 26
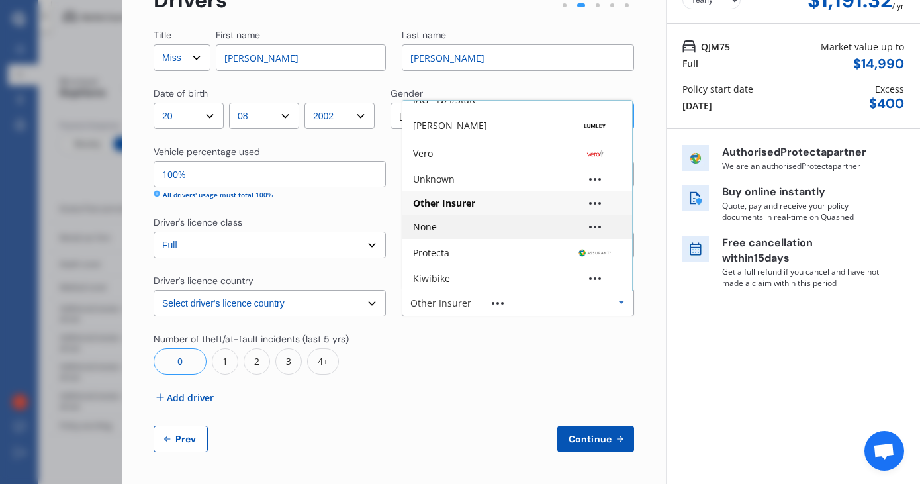
click at [485, 236] on div "None" at bounding box center [517, 227] width 230 height 24
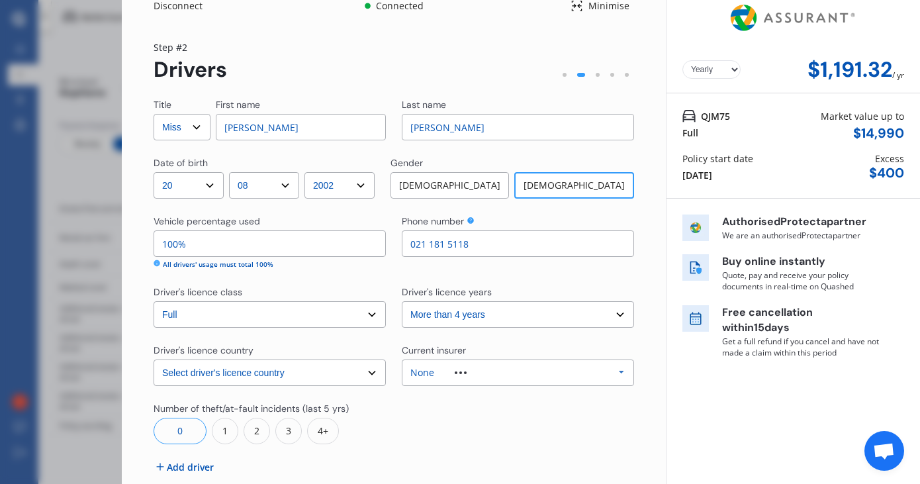
scroll to position [82, 0]
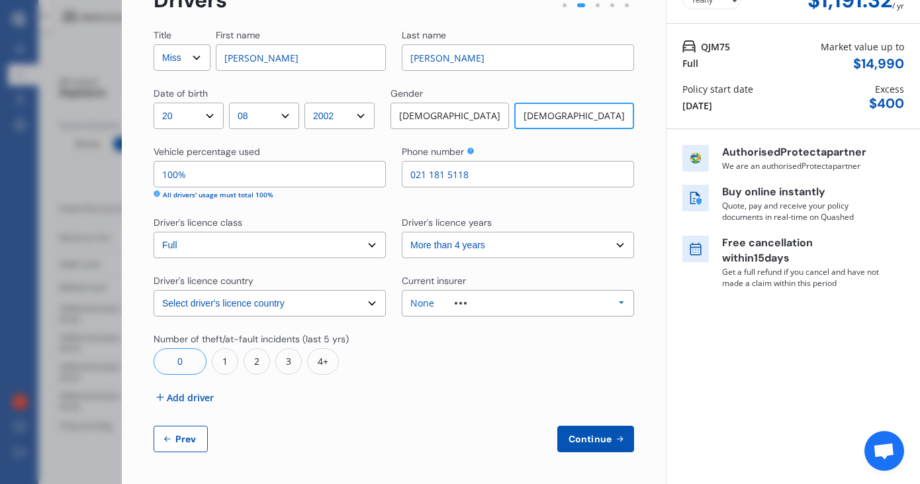
click at [494, 306] on div "None Allianz AAI AMI IAG - NZI/State [PERSON_NAME] Vero Unknown Other Insurer N…" at bounding box center [518, 303] width 232 height 26
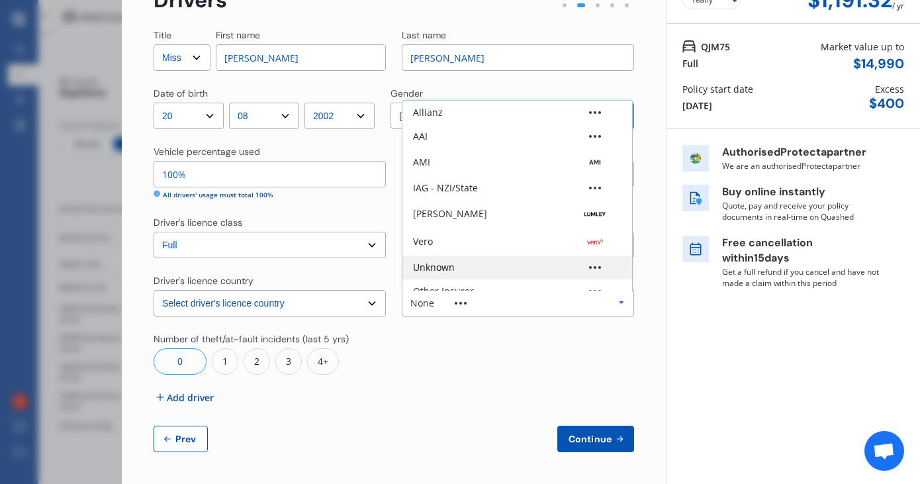
scroll to position [88, 0]
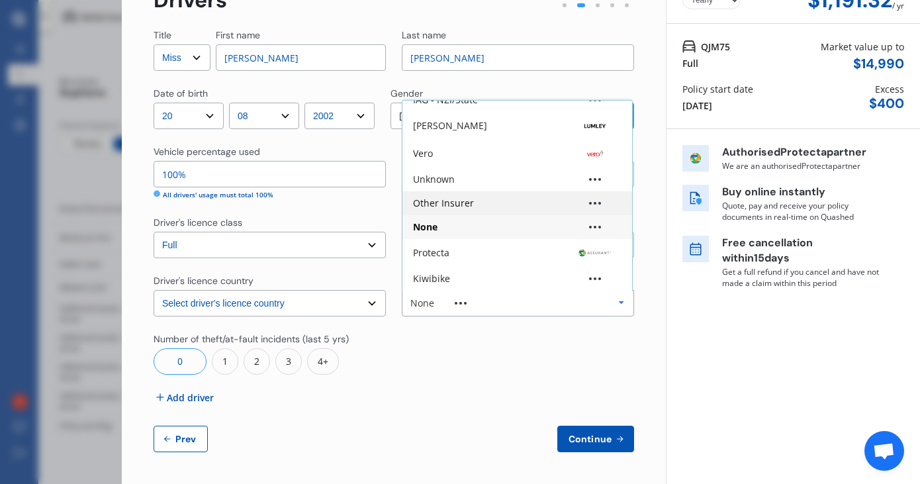
click at [512, 210] on div "Other Insurer" at bounding box center [517, 203] width 230 height 24
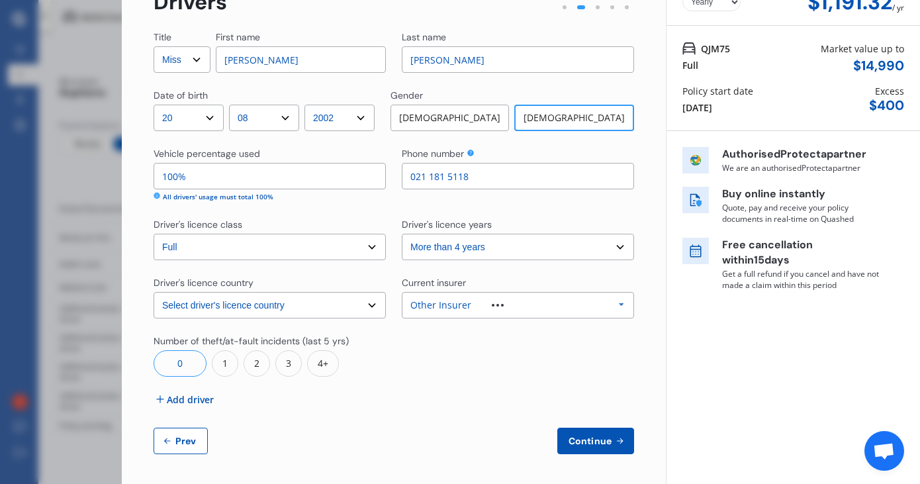
scroll to position [82, 0]
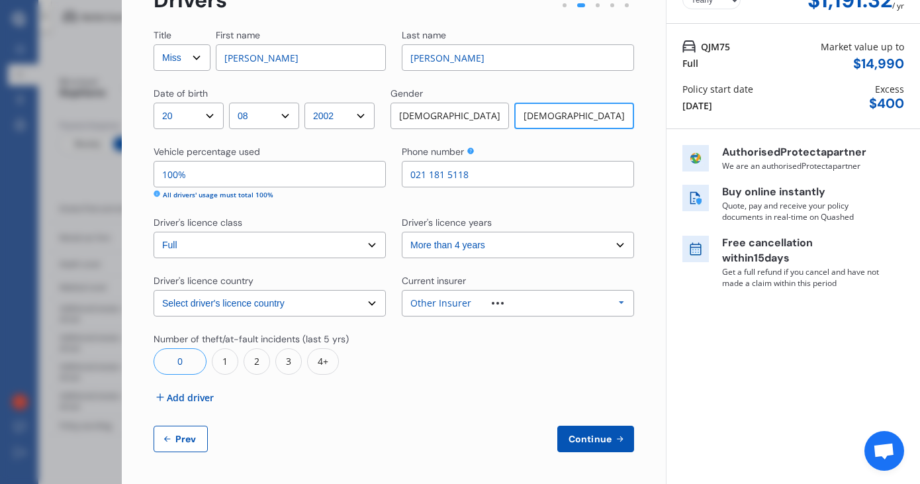
click at [483, 309] on div "Other Insurer Allianz AAI AMI IAG - NZI/State [PERSON_NAME] Vero Unknown Other …" at bounding box center [518, 303] width 232 height 26
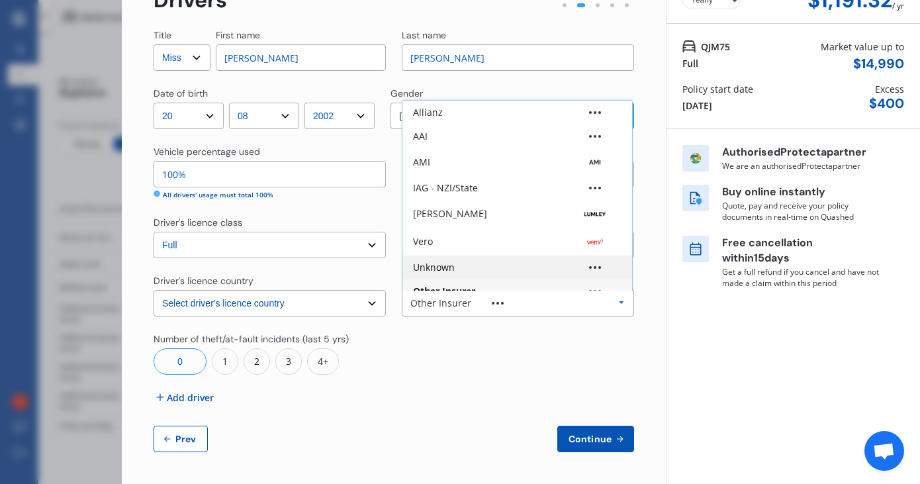
scroll to position [88, 0]
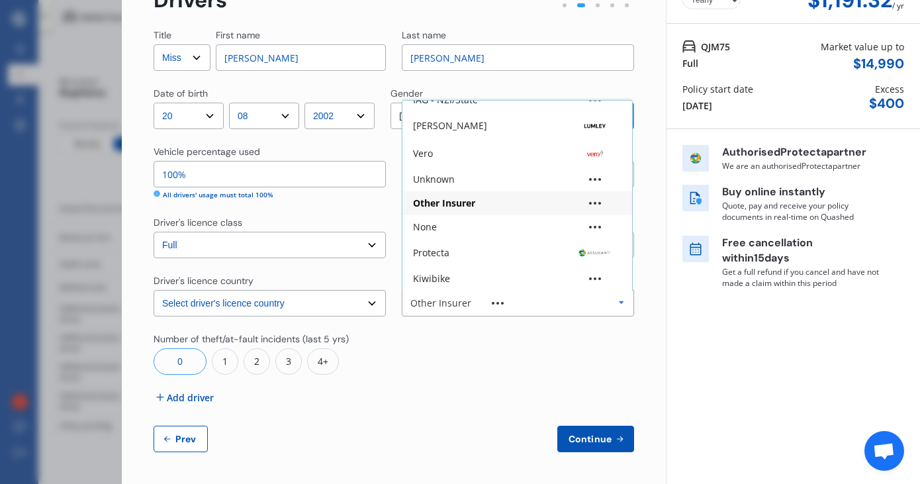
click at [484, 227] on div "None" at bounding box center [517, 226] width 209 height 9
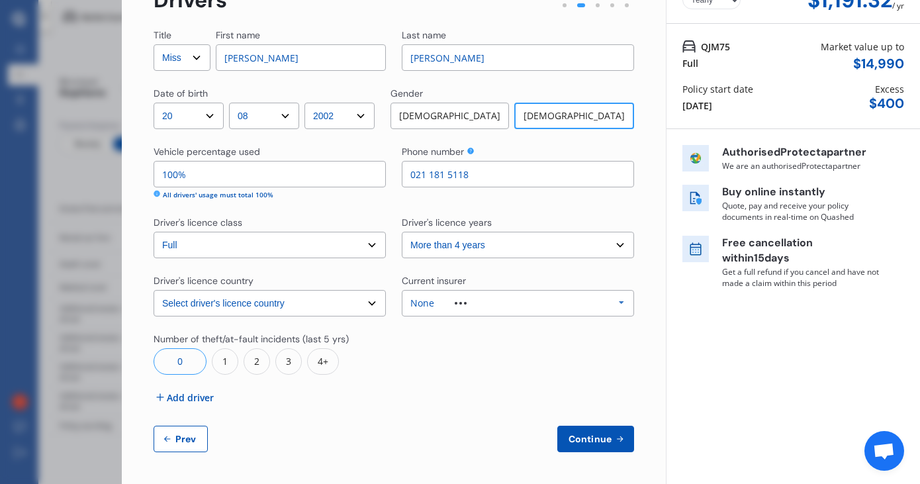
click at [575, 428] on button "Continue" at bounding box center [595, 439] width 77 height 26
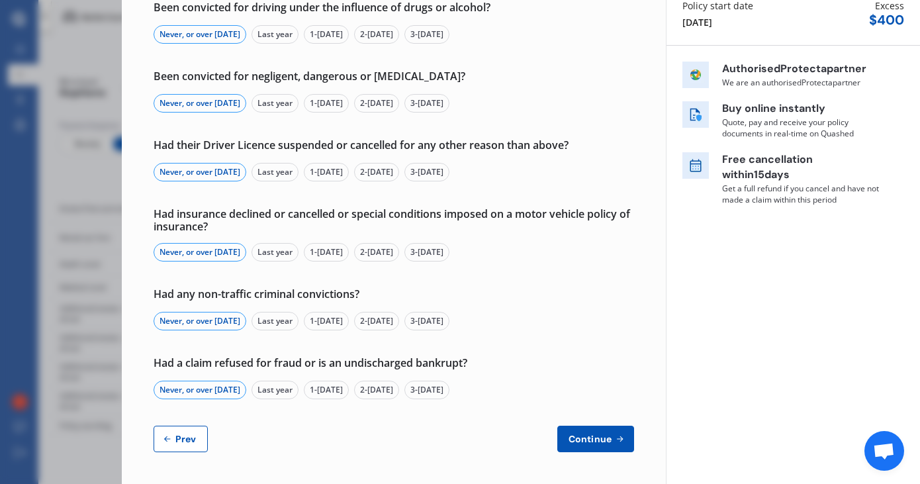
scroll to position [165, 0]
click at [563, 427] on button "Continue" at bounding box center [595, 439] width 77 height 26
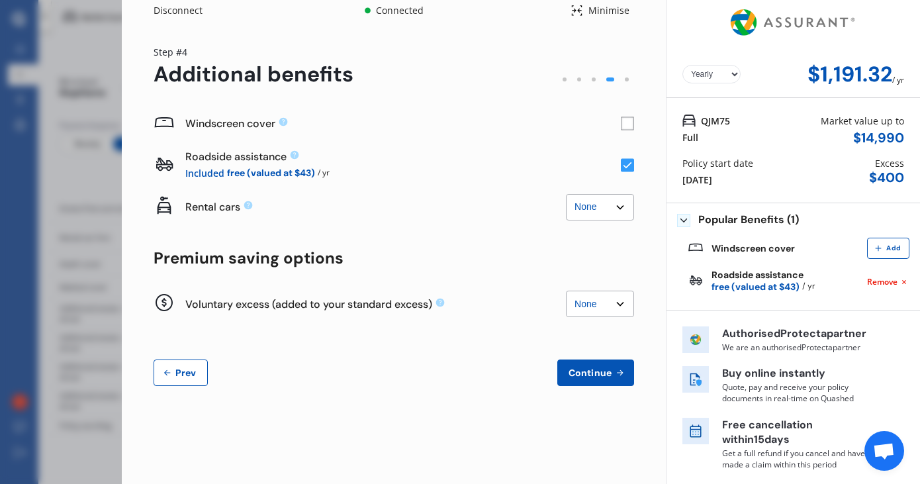
scroll to position [0, 0]
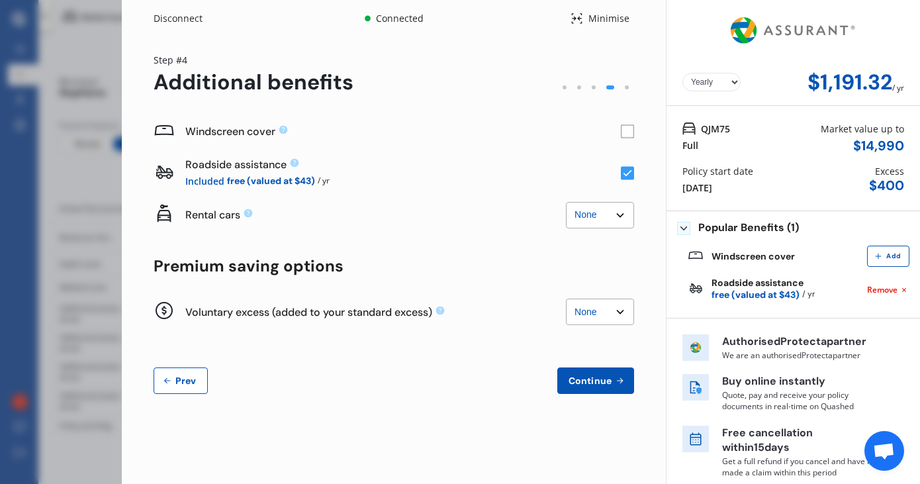
click at [573, 387] on button "Continue" at bounding box center [595, 380] width 77 height 26
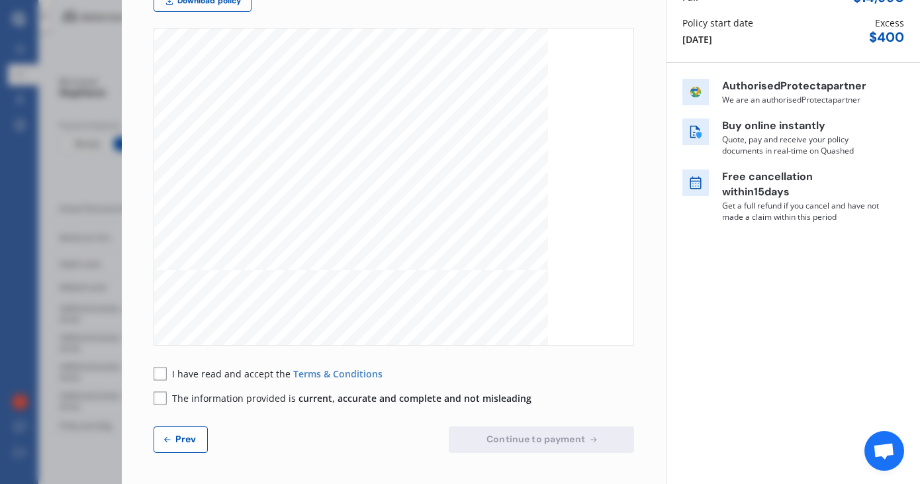
scroll to position [1406, 0]
click at [214, 9] on link "Download policy" at bounding box center [203, 1] width 98 height 21
click at [158, 375] on rect at bounding box center [160, 373] width 13 height 13
click at [158, 403] on rect at bounding box center [160, 398] width 13 height 13
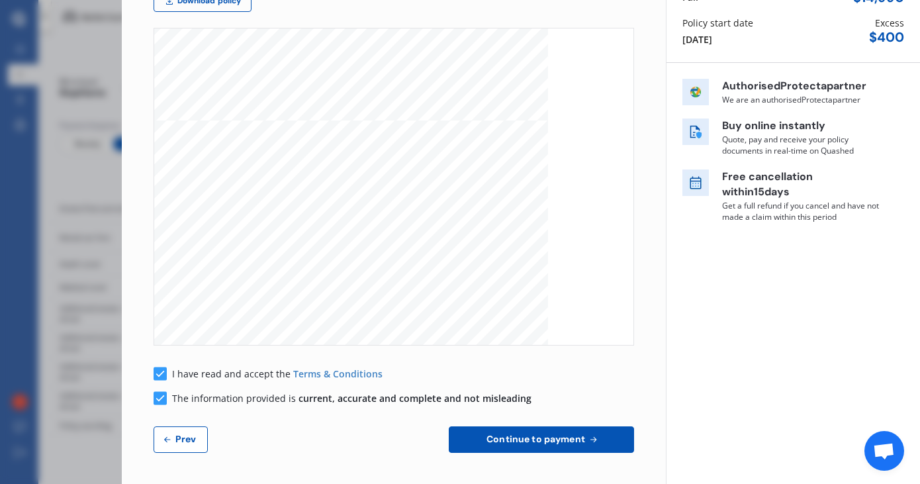
scroll to position [5472, 0]
click at [508, 440] on span "Continue to payment" at bounding box center [536, 439] width 104 height 11
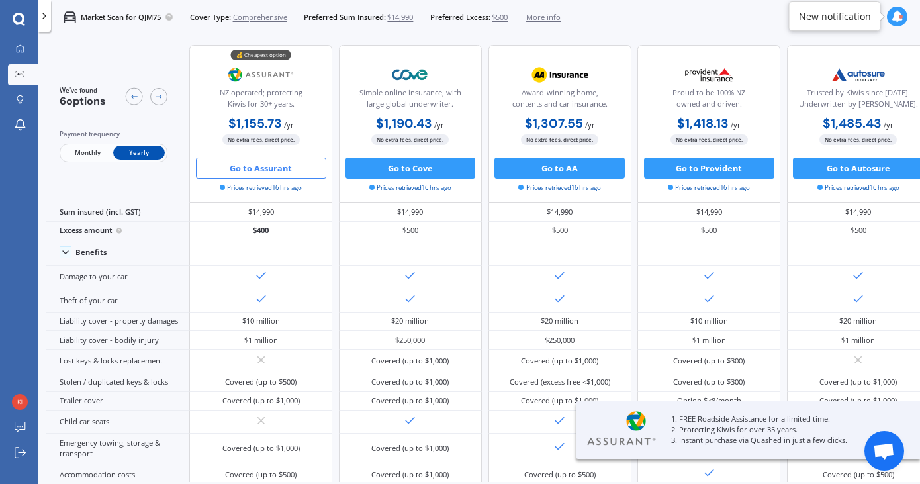
click at [282, 173] on button "Go to Assurant" at bounding box center [261, 168] width 130 height 21
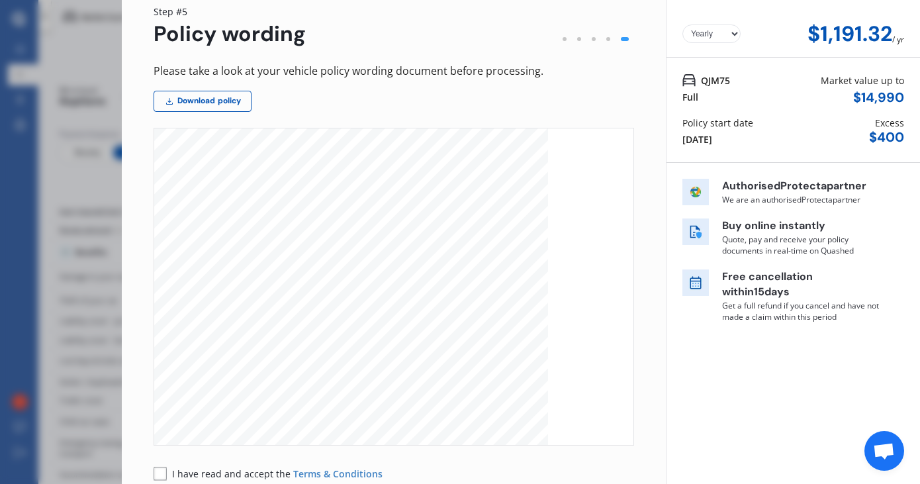
scroll to position [50, 0]
